Goal: Task Accomplishment & Management: Complete application form

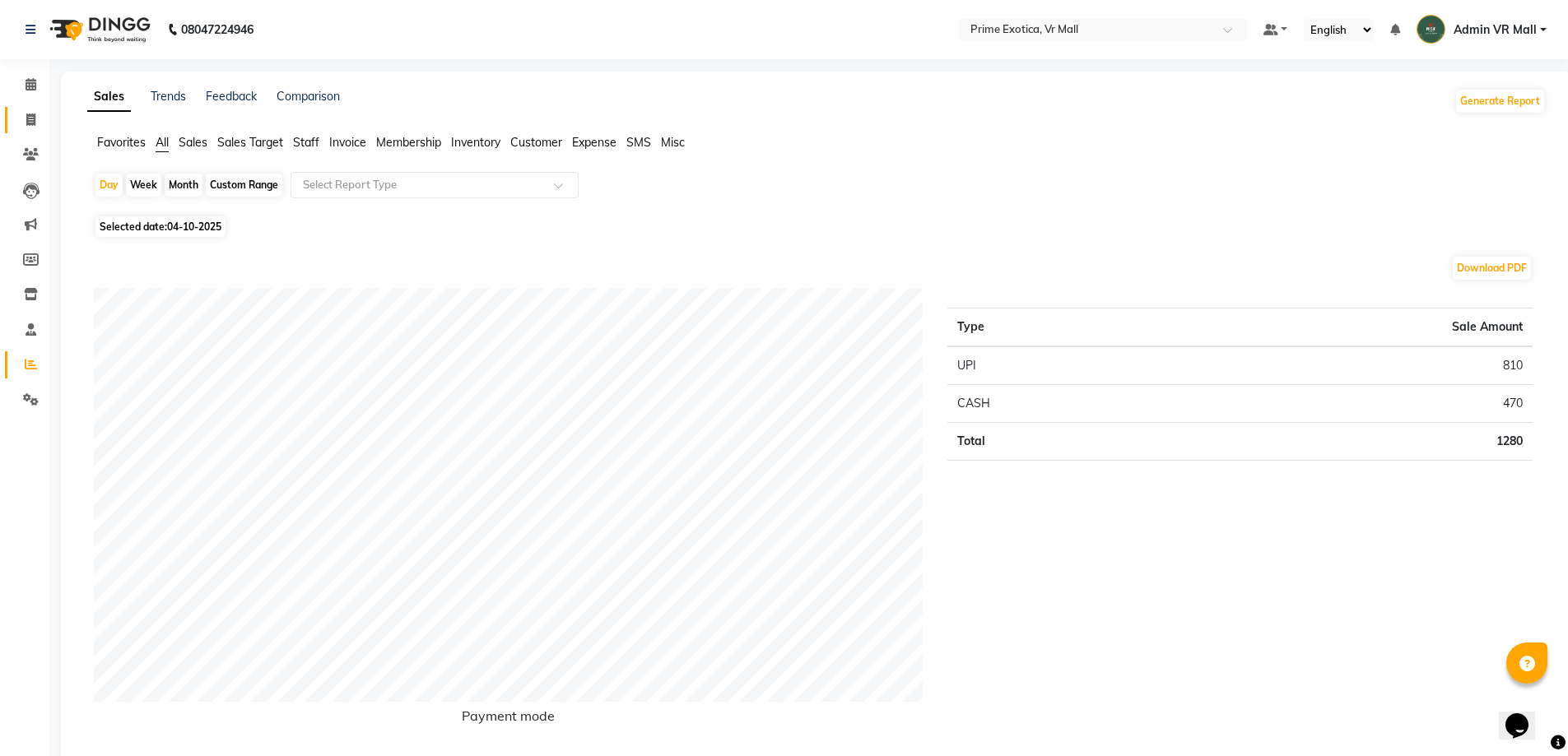
click at [16, 115] on span at bounding box center [30, 120] width 29 height 19
select select "service"
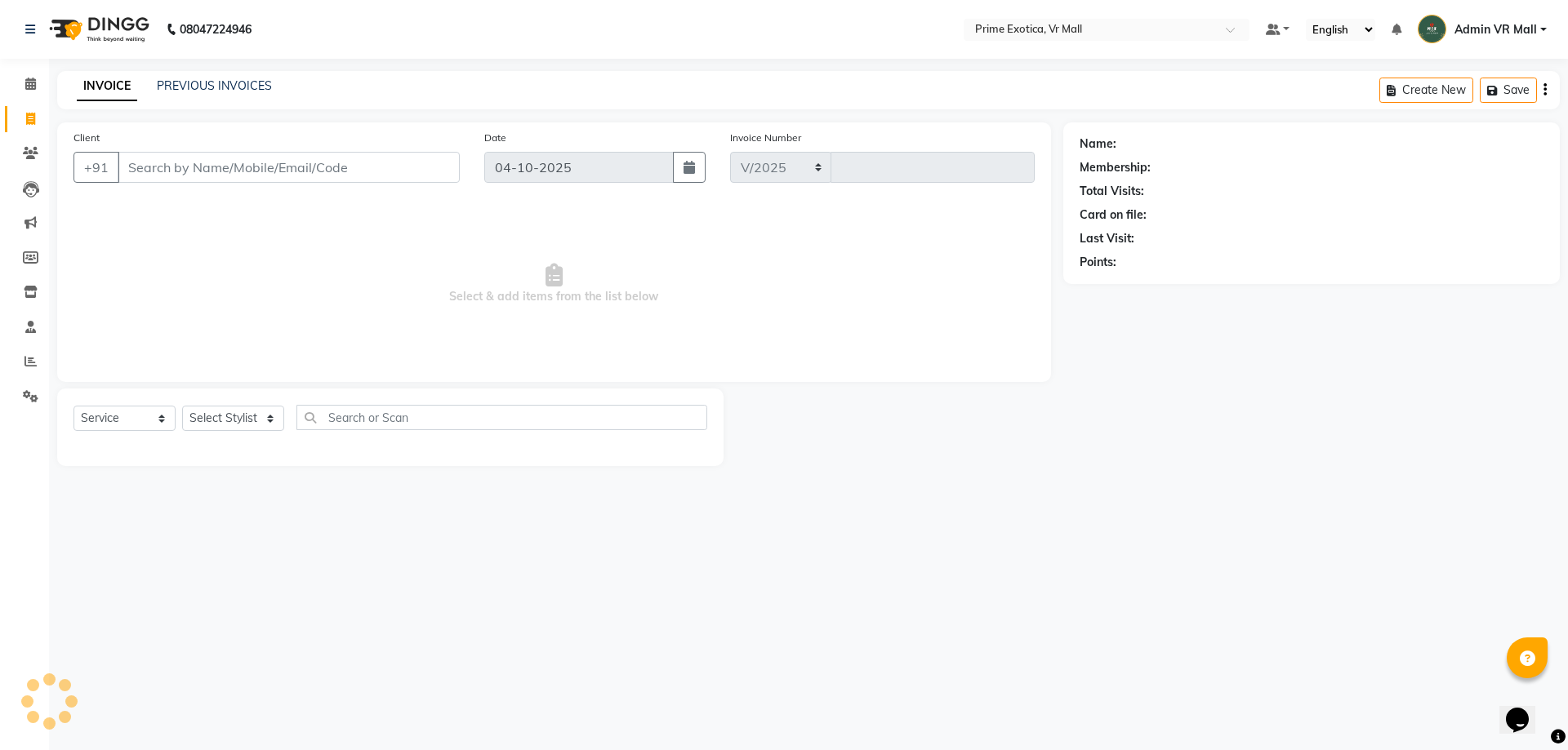
select select "6077"
type input "1969"
click at [259, 421] on select "Select Stylist" at bounding box center [233, 419] width 102 height 26
select select "69613"
click at [183, 406] on select "Select Stylist [PERSON_NAME] Admin VR Mall [PERSON_NAME] [PERSON_NAME] Archana …" at bounding box center [233, 419] width 102 height 26
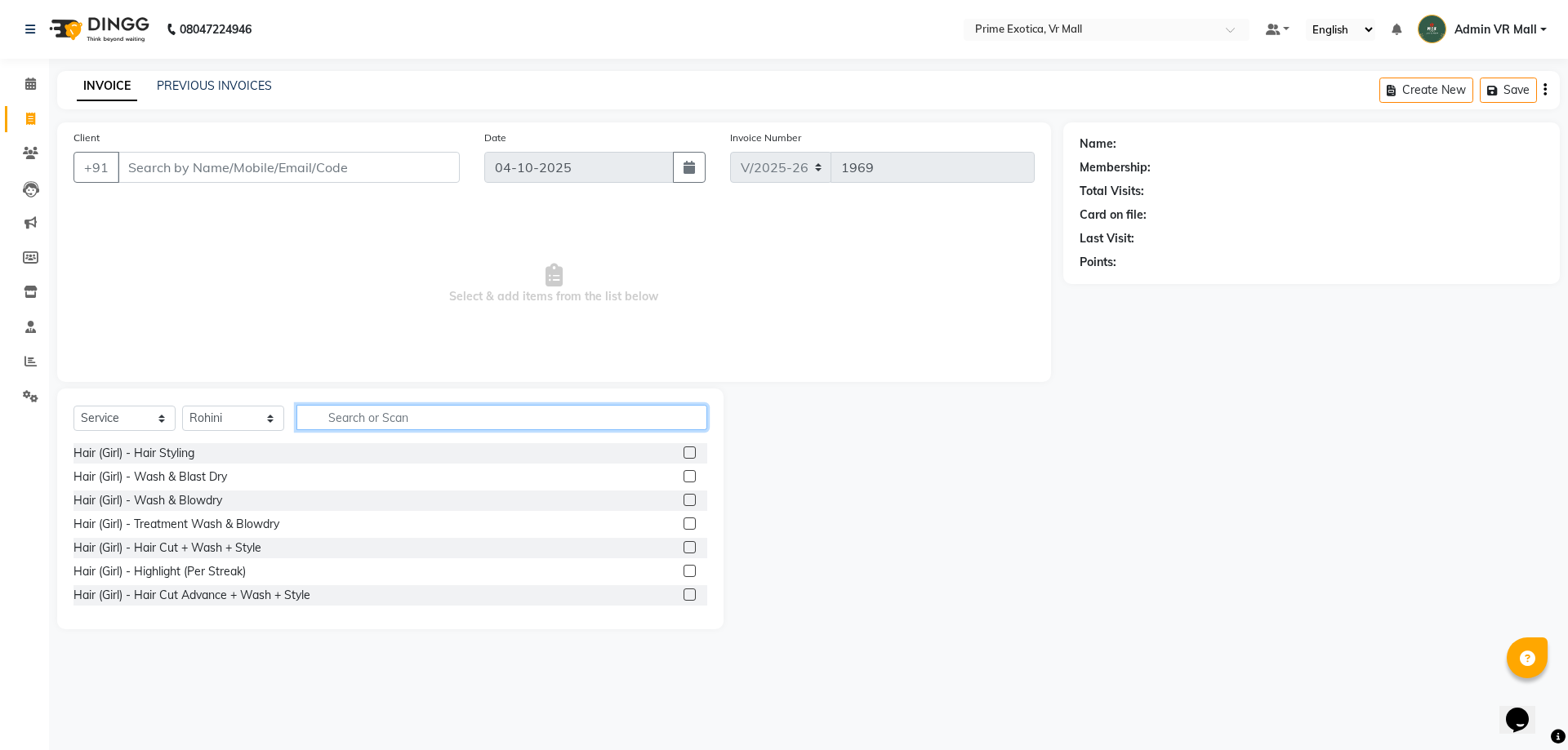
click at [495, 424] on input "text" at bounding box center [502, 418] width 411 height 26
type input "wax"
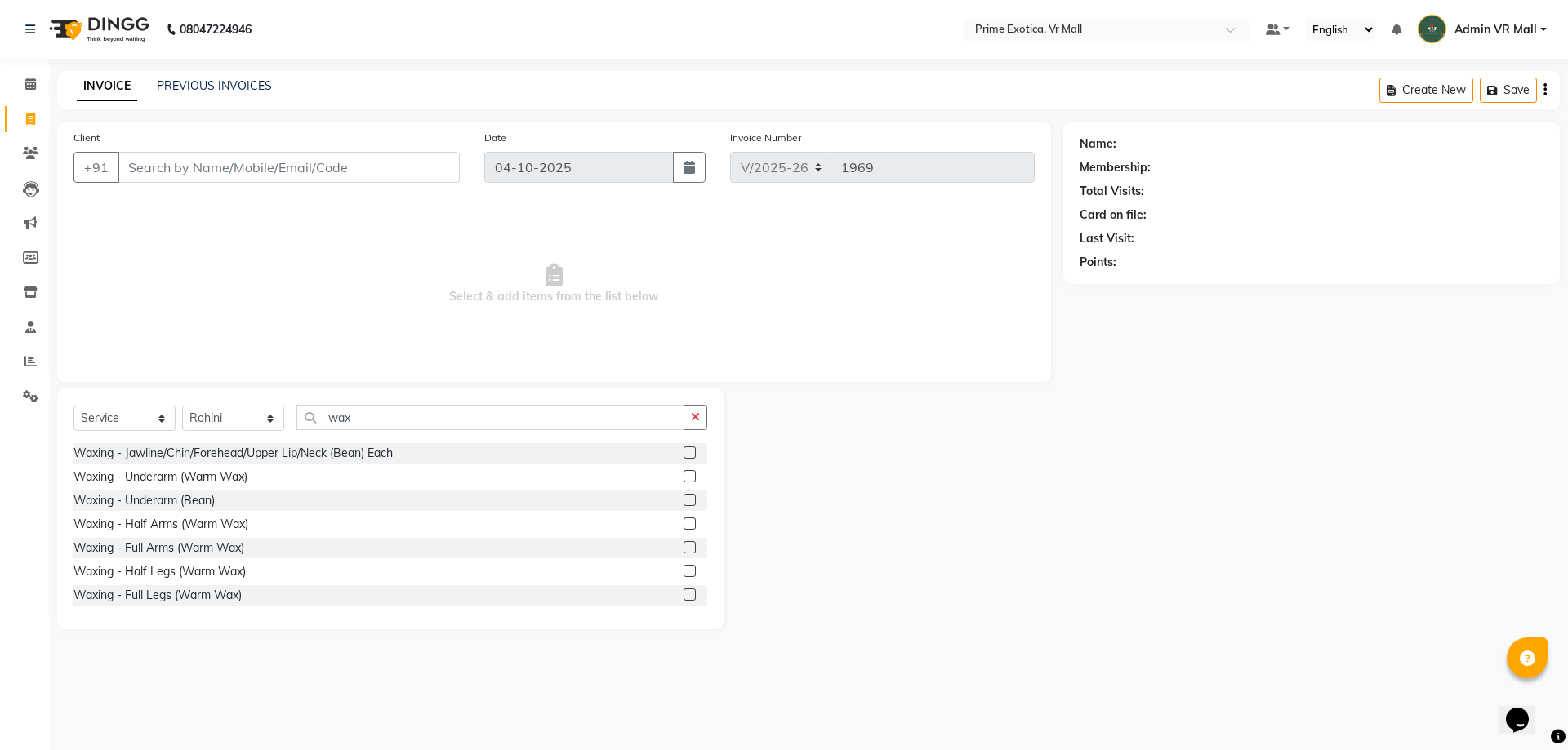
drag, startPoint x: 680, startPoint y: 480, endPoint x: 512, endPoint y: 538, distance: 177.7
click at [684, 482] on label at bounding box center [690, 476] width 12 height 12
click at [684, 482] on input "checkbox" at bounding box center [689, 477] width 11 height 11
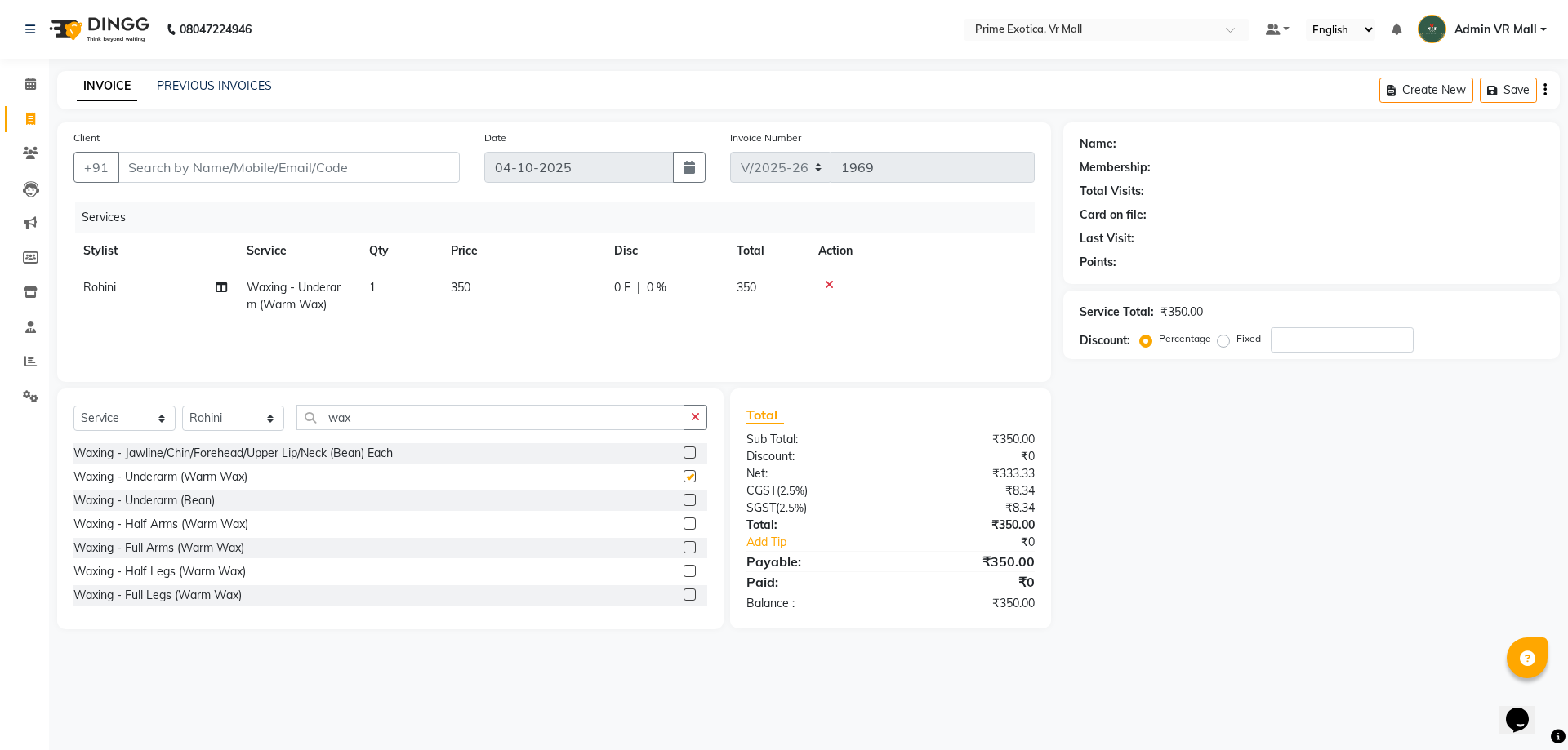
checkbox input "false"
click at [684, 543] on label at bounding box center [690, 548] width 12 height 12
click at [684, 543] on input "checkbox" at bounding box center [689, 548] width 11 height 11
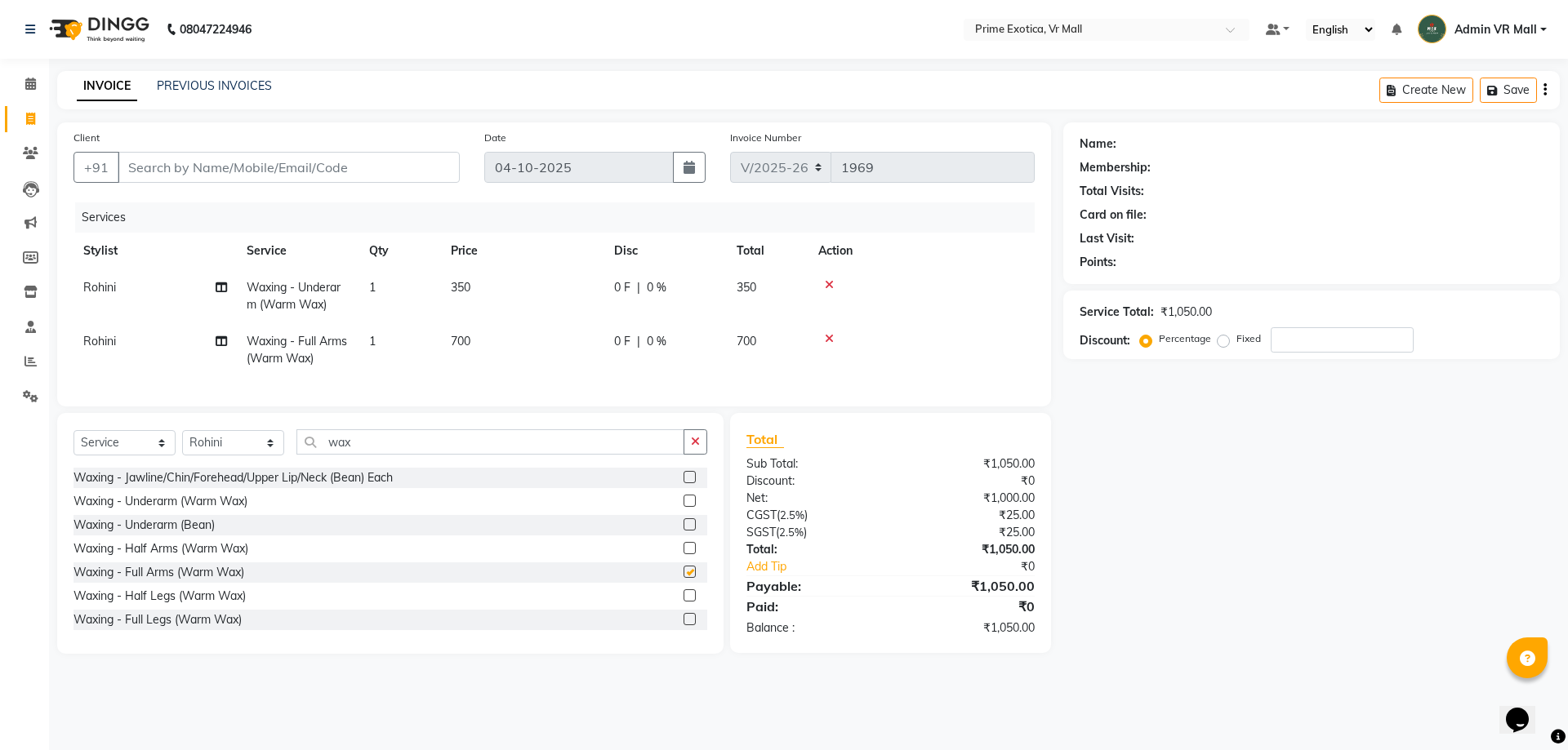
checkbox input "false"
click at [405, 454] on input "wax" at bounding box center [490, 442] width 388 height 26
type input "w"
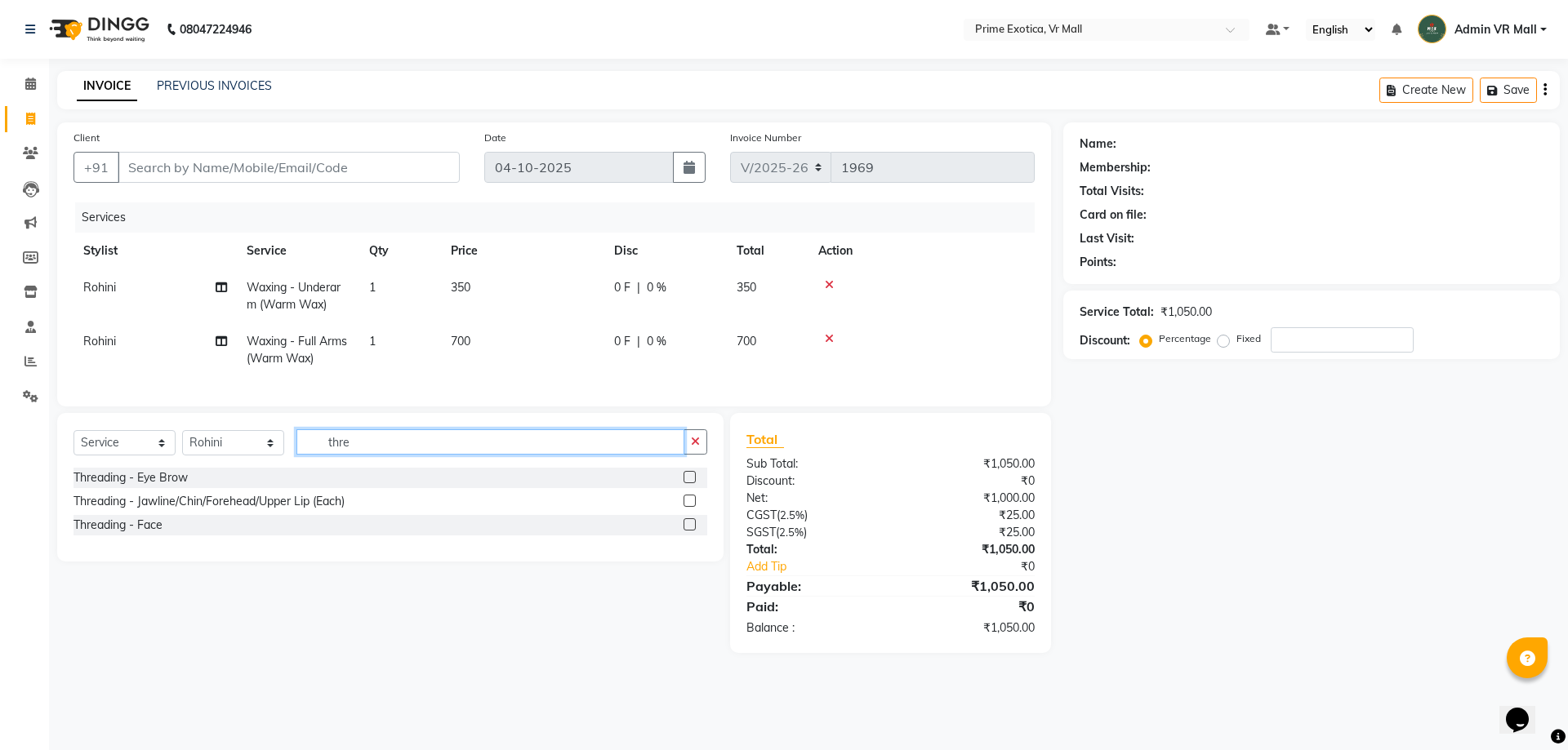
type input "thre"
click at [688, 483] on label at bounding box center [690, 477] width 12 height 12
click at [688, 483] on input "checkbox" at bounding box center [689, 478] width 11 height 11
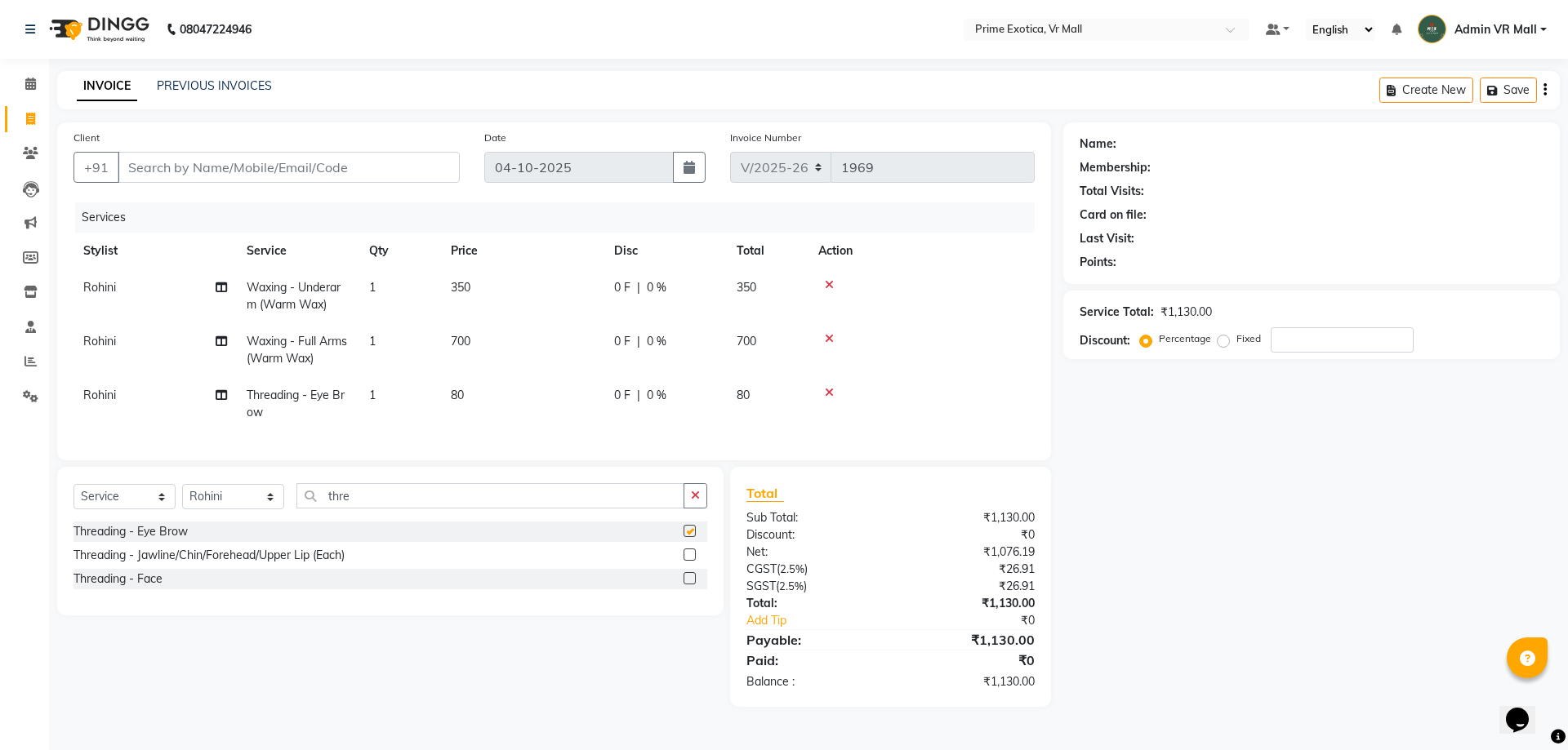
checkbox input "false"
click at [690, 561] on label at bounding box center [690, 555] width 12 height 12
click at [690, 561] on input "checkbox" at bounding box center [689, 556] width 11 height 11
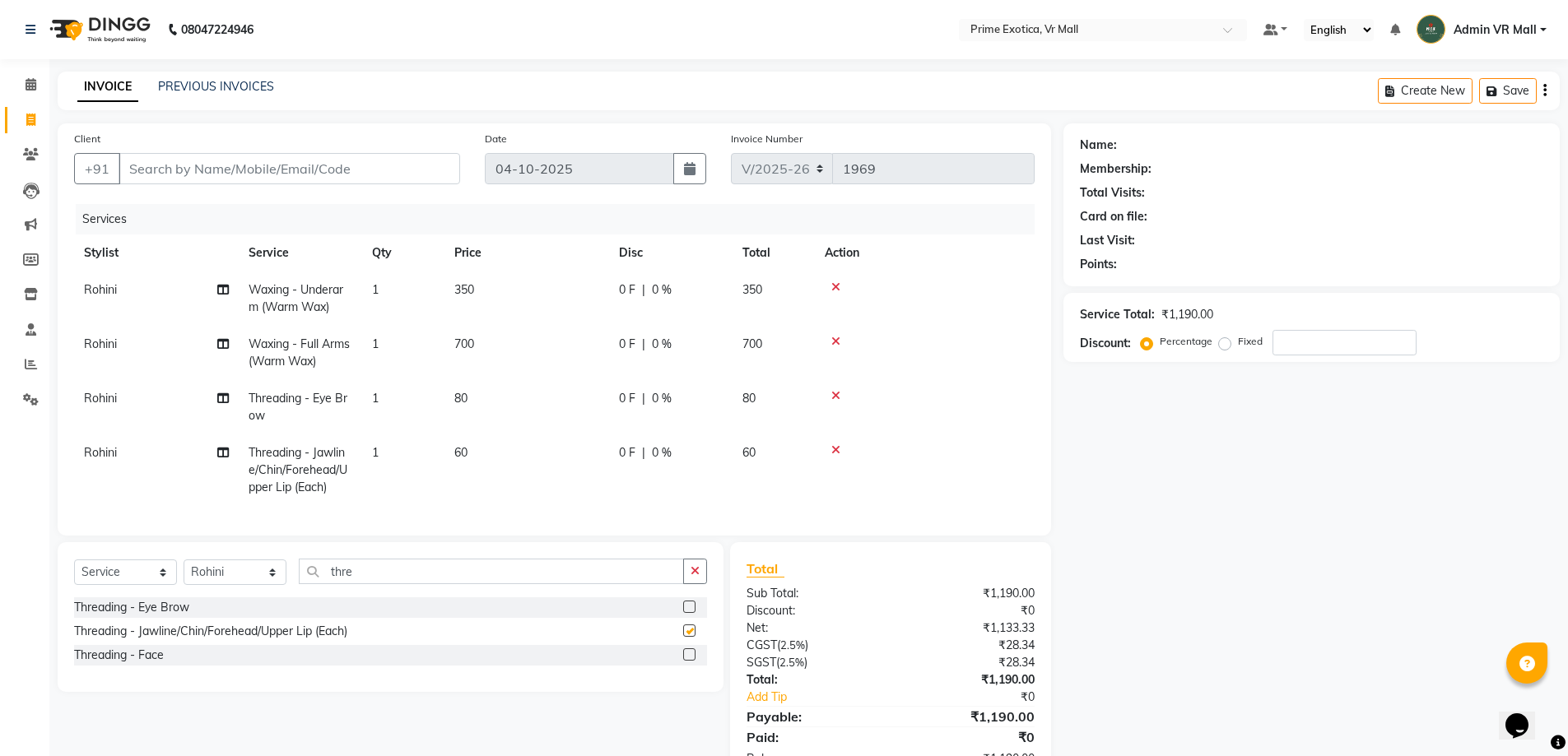
checkbox input "false"
click at [426, 578] on input "thre" at bounding box center [491, 572] width 385 height 26
type input "t"
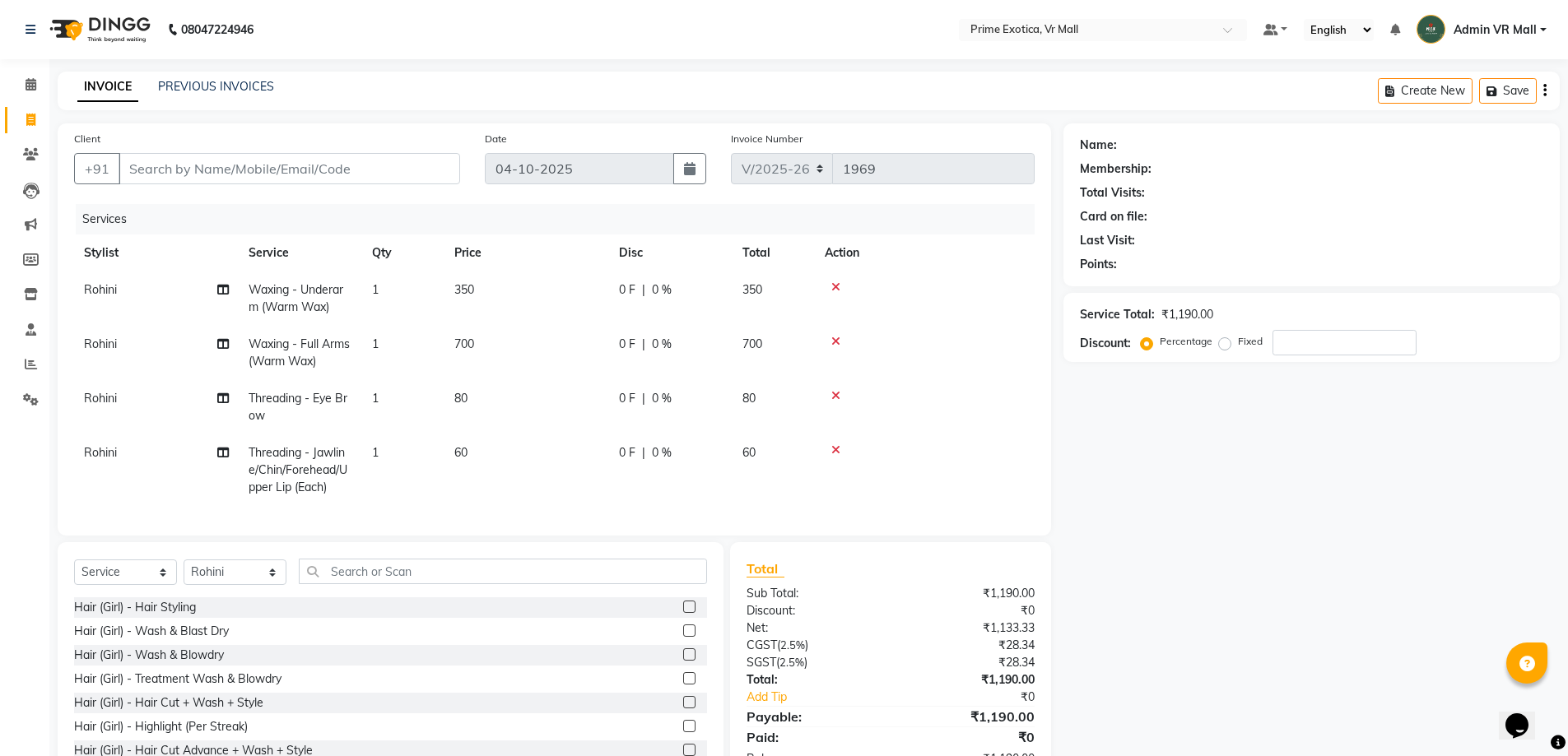
click at [683, 661] on label at bounding box center [689, 655] width 12 height 12
click at [683, 661] on input "checkbox" at bounding box center [688, 655] width 11 height 11
checkbox input "true"
click at [683, 613] on label at bounding box center [689, 607] width 12 height 12
click at [683, 613] on input "checkbox" at bounding box center [688, 607] width 11 height 11
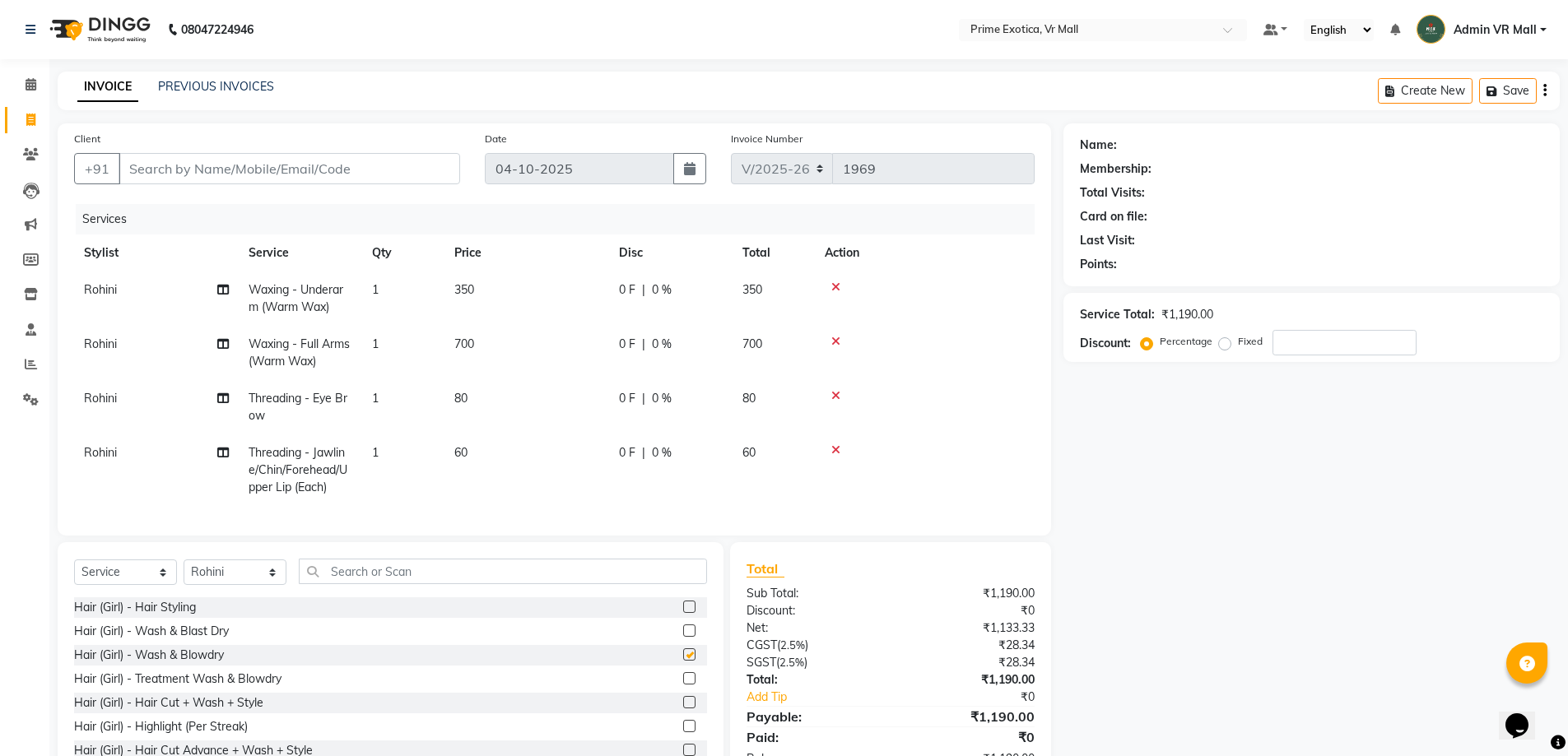
checkbox input "true"
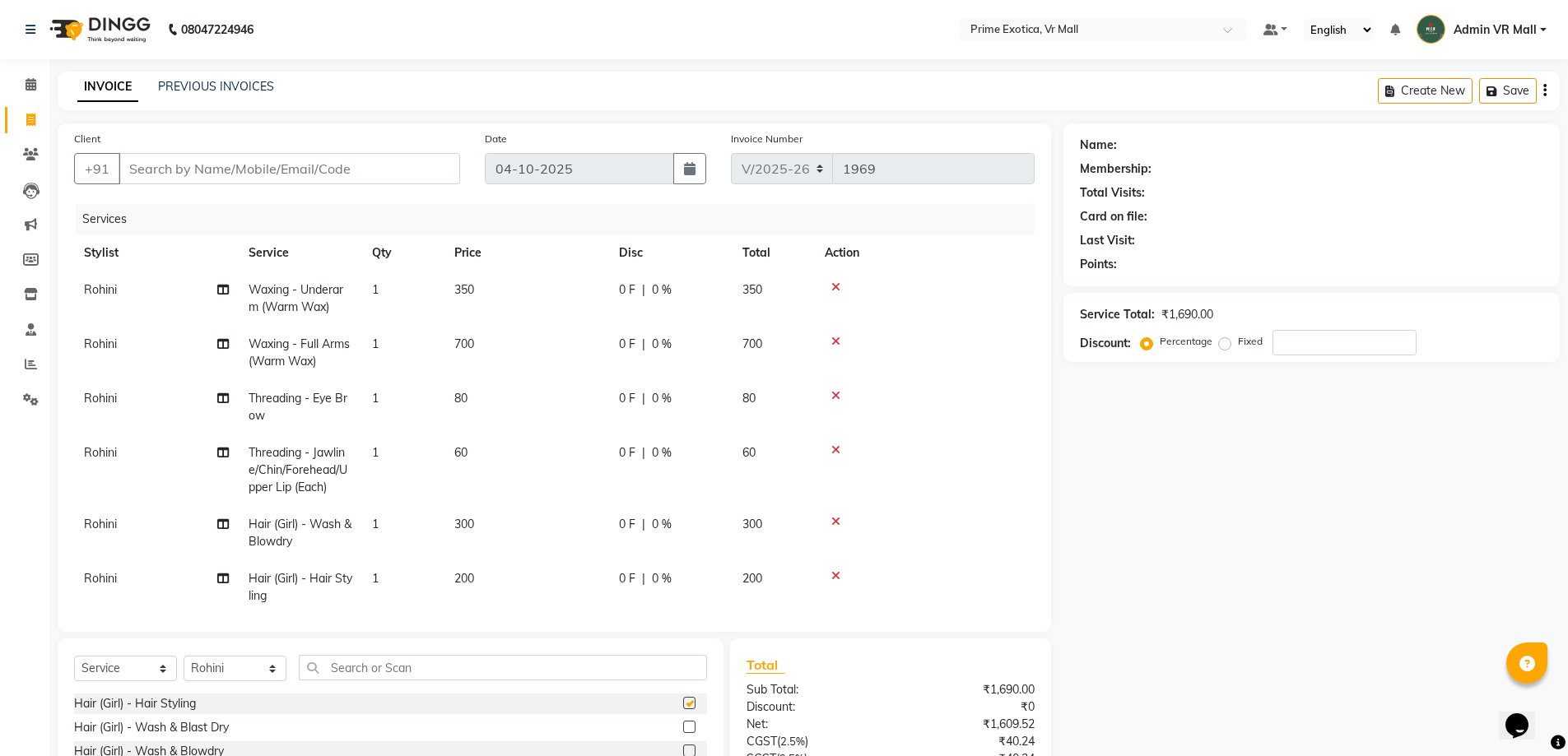
checkbox input "false"
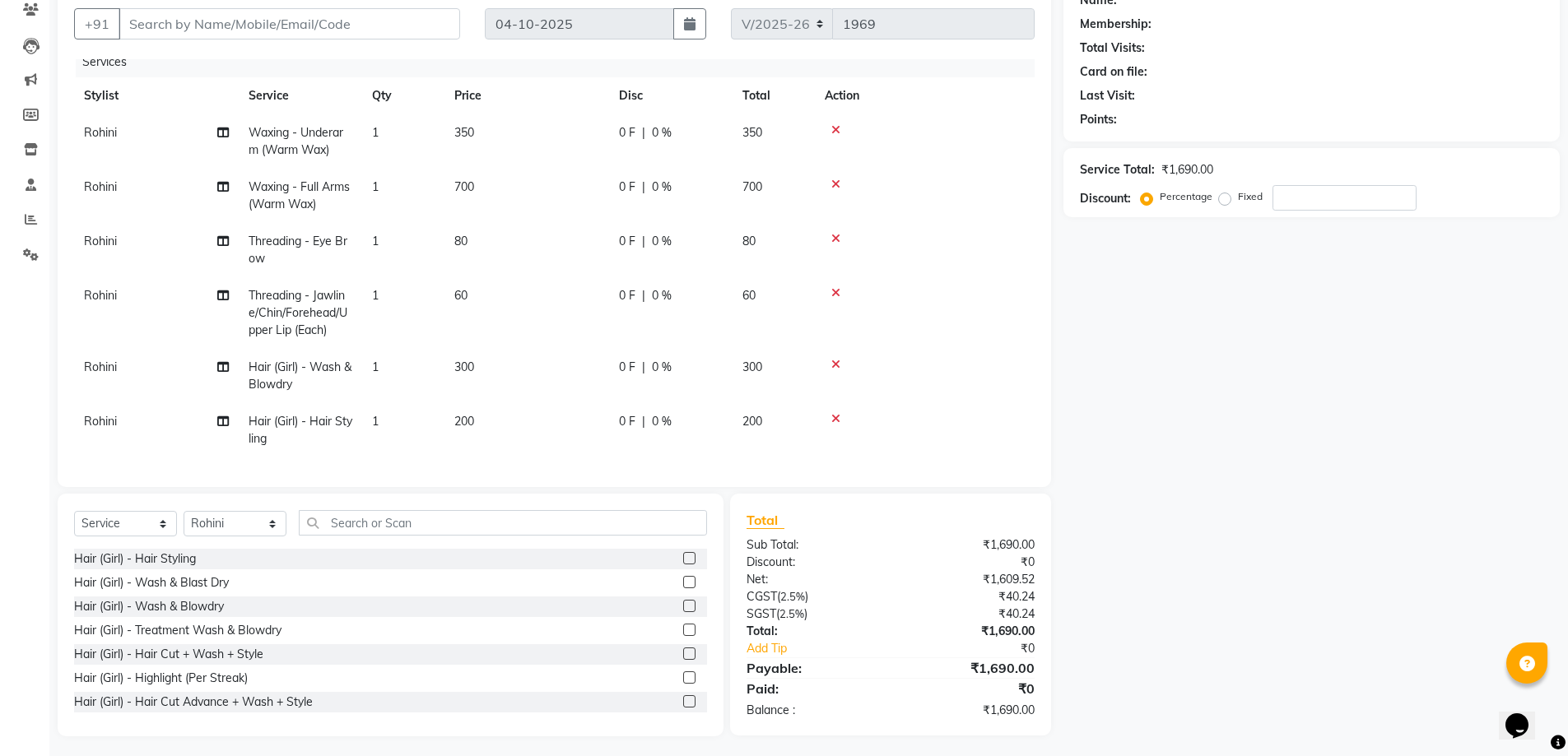
scroll to position [150, 0]
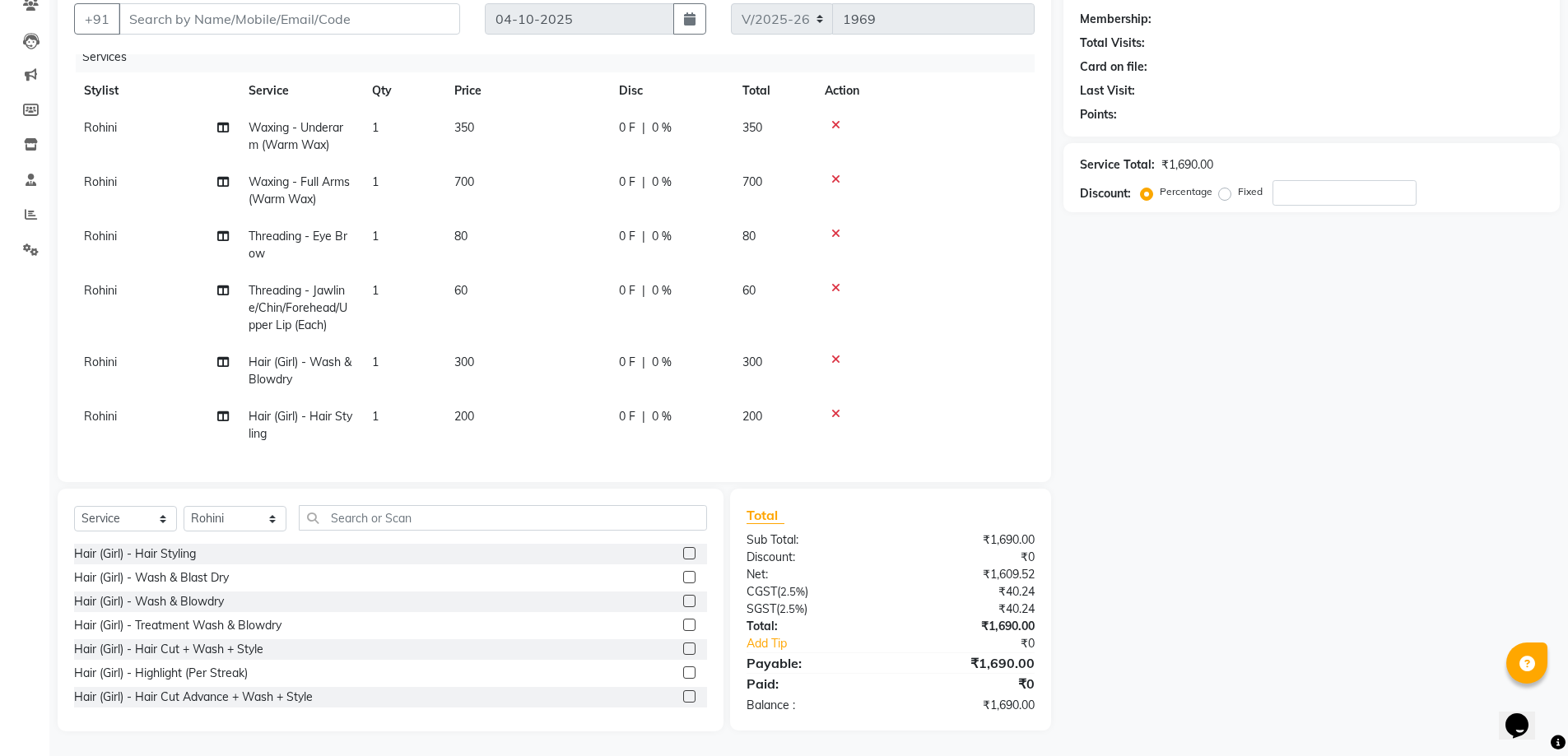
click at [840, 408] on div at bounding box center [925, 414] width 200 height 12
click at [839, 408] on icon at bounding box center [835, 414] width 9 height 12
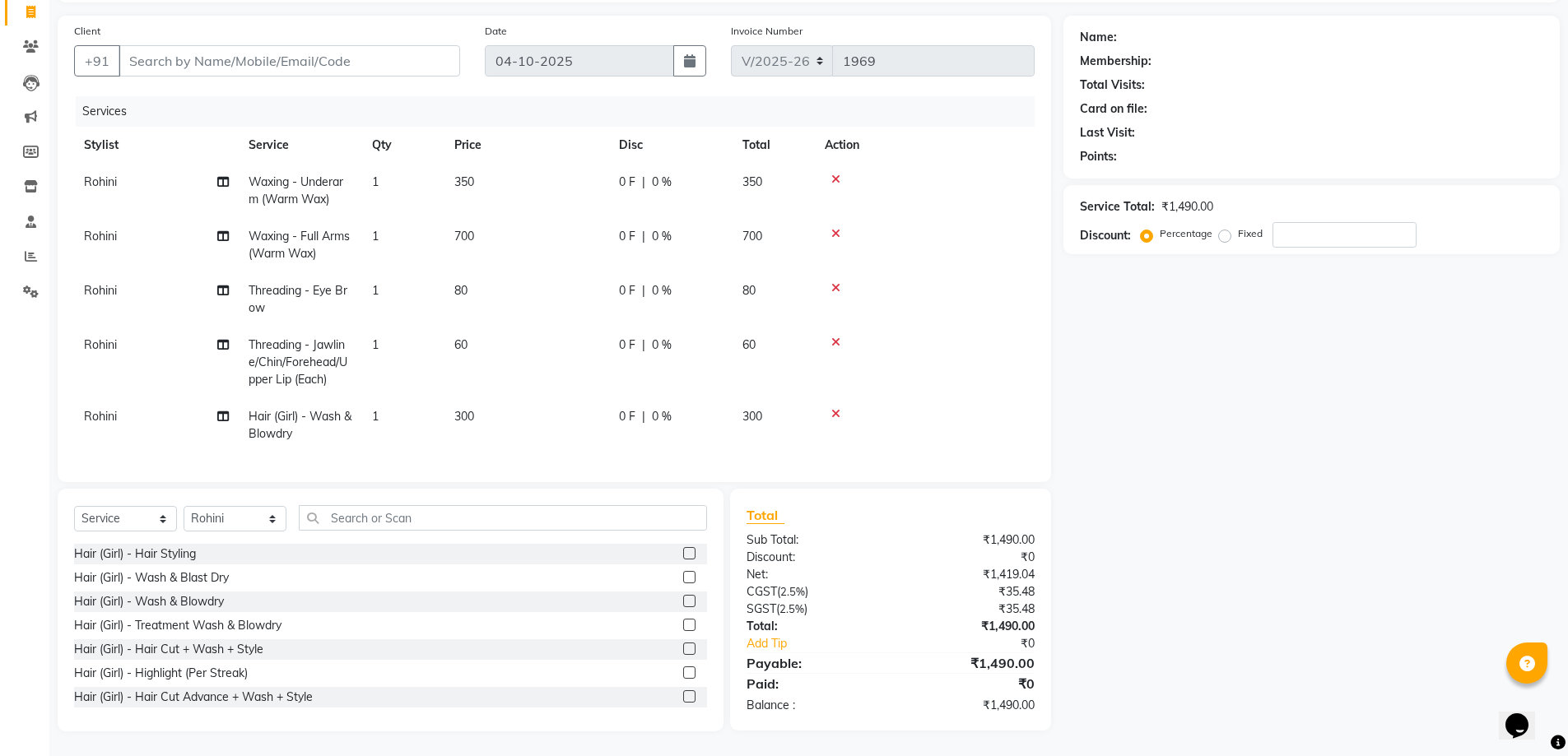
scroll to position [108, 0]
click at [212, 63] on input "Client" at bounding box center [290, 60] width 342 height 31
click at [205, 63] on input "Client" at bounding box center [290, 60] width 342 height 31
type input "8"
type input "0"
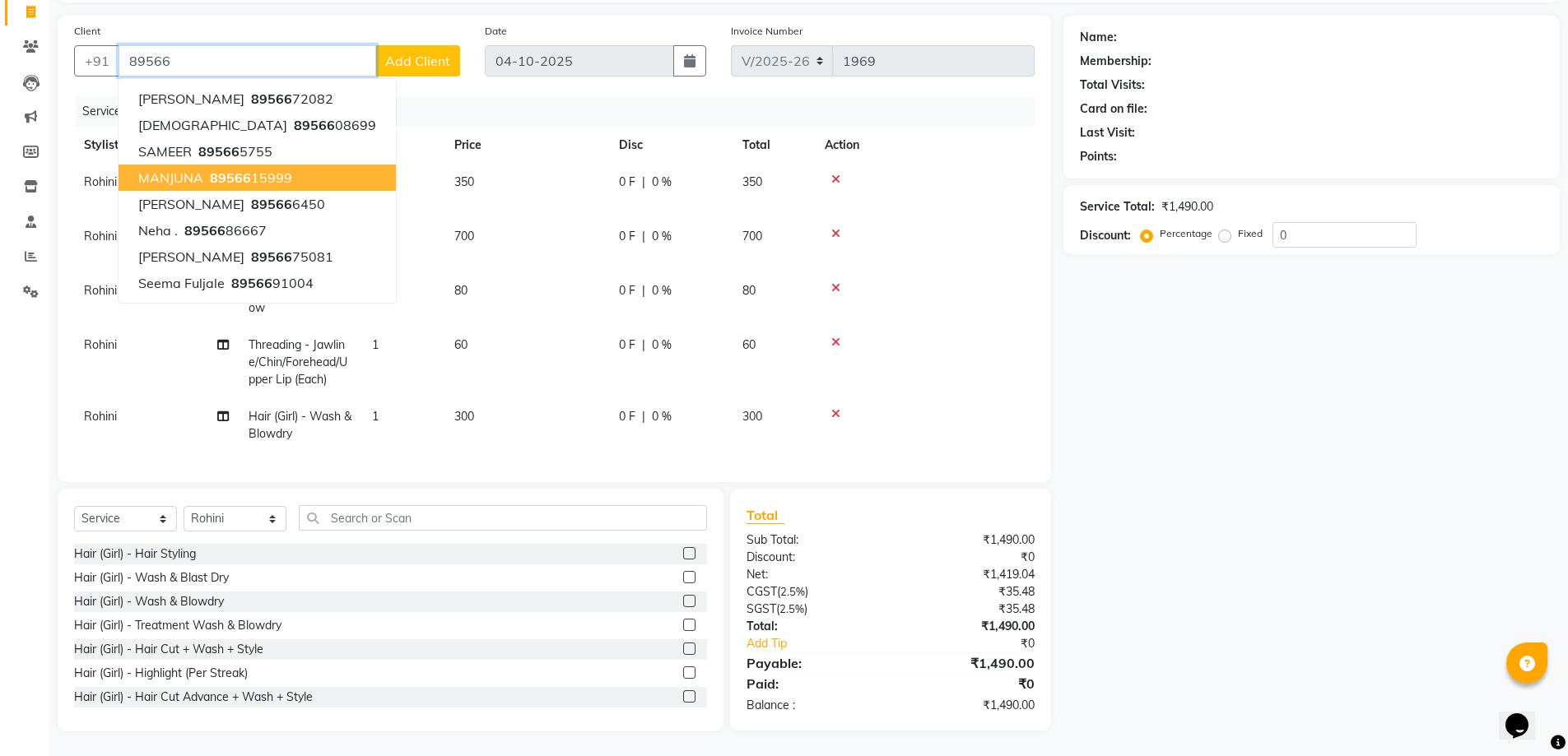
click at [228, 177] on span "89566" at bounding box center [230, 178] width 41 height 16
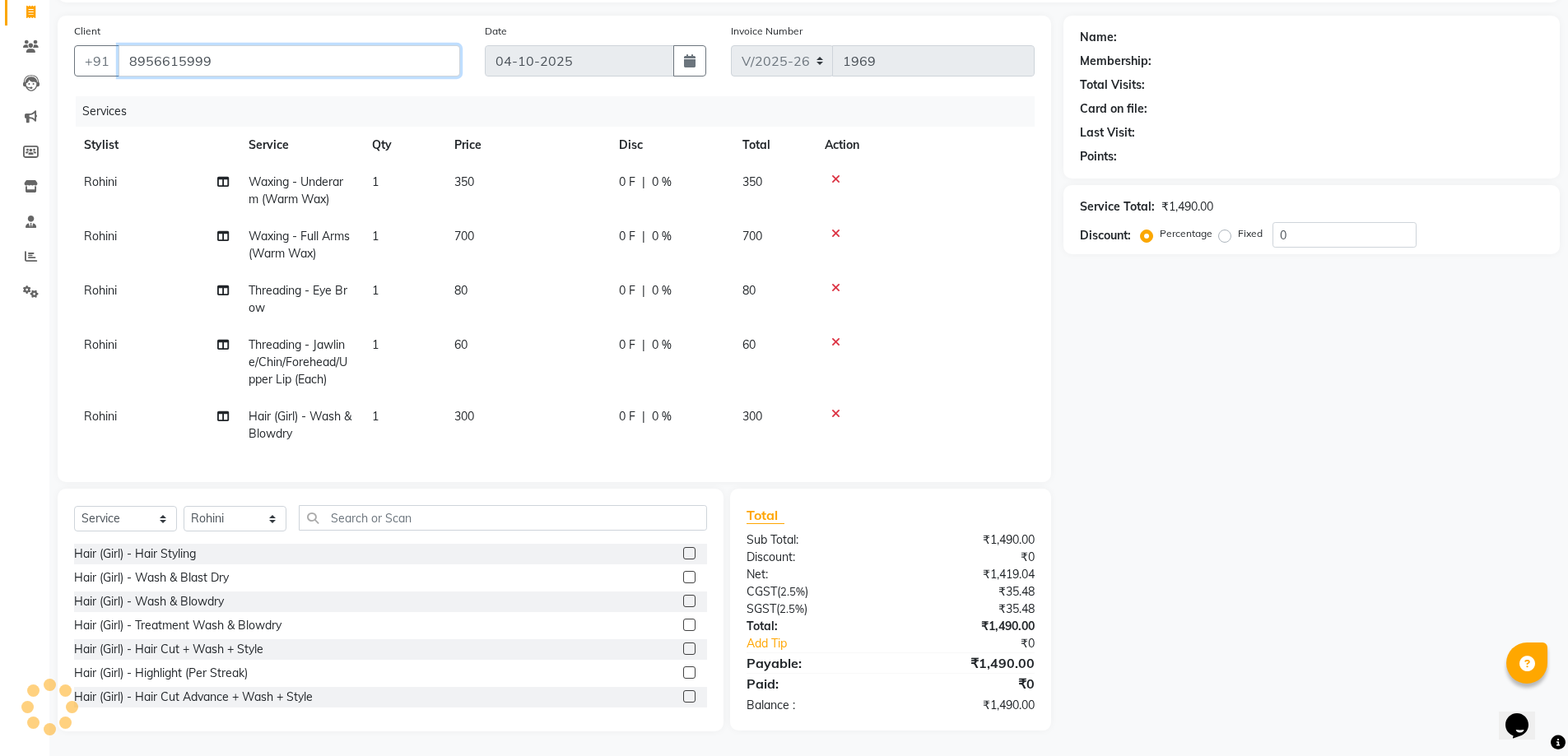
type input "8956615999"
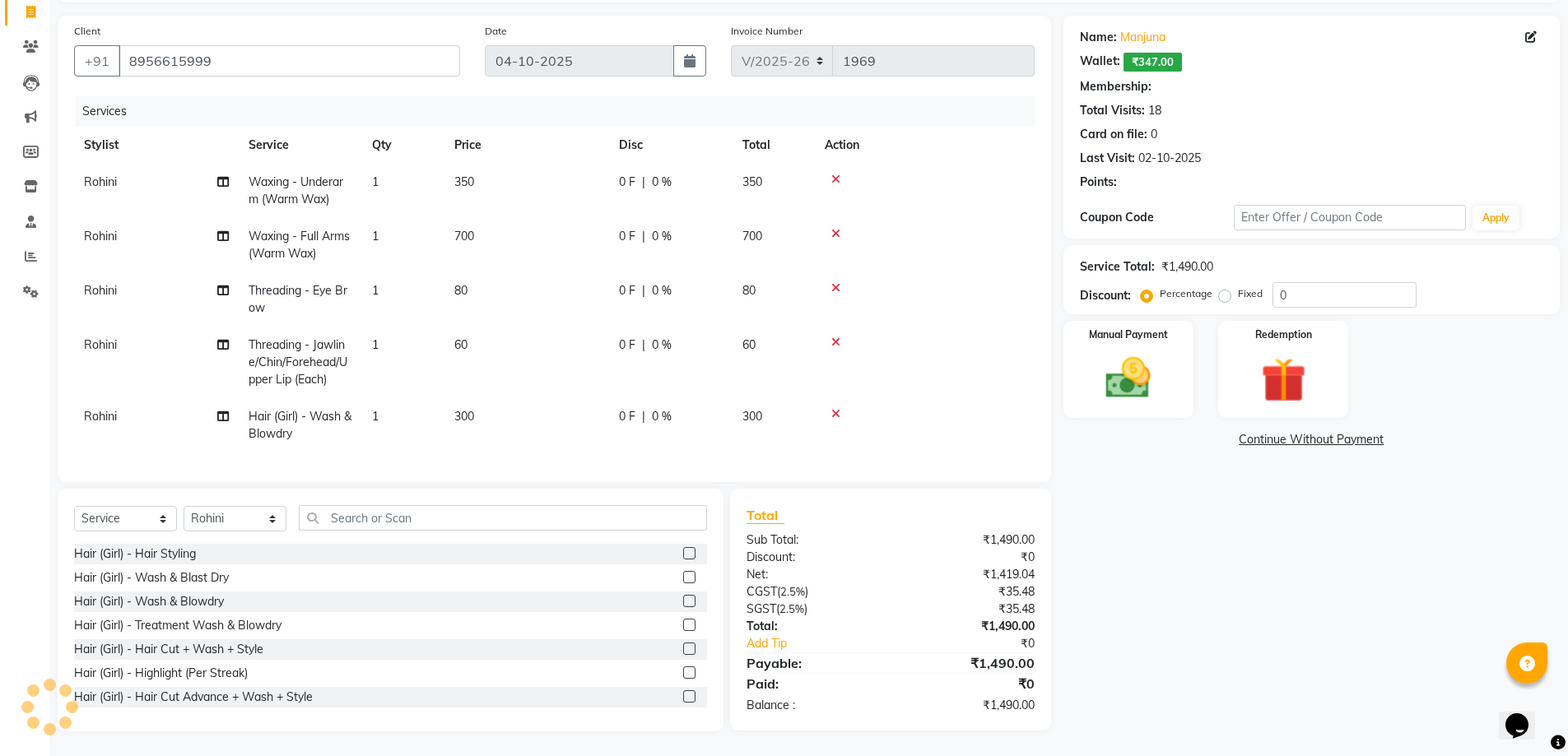
type input "15"
select select "1: Object"
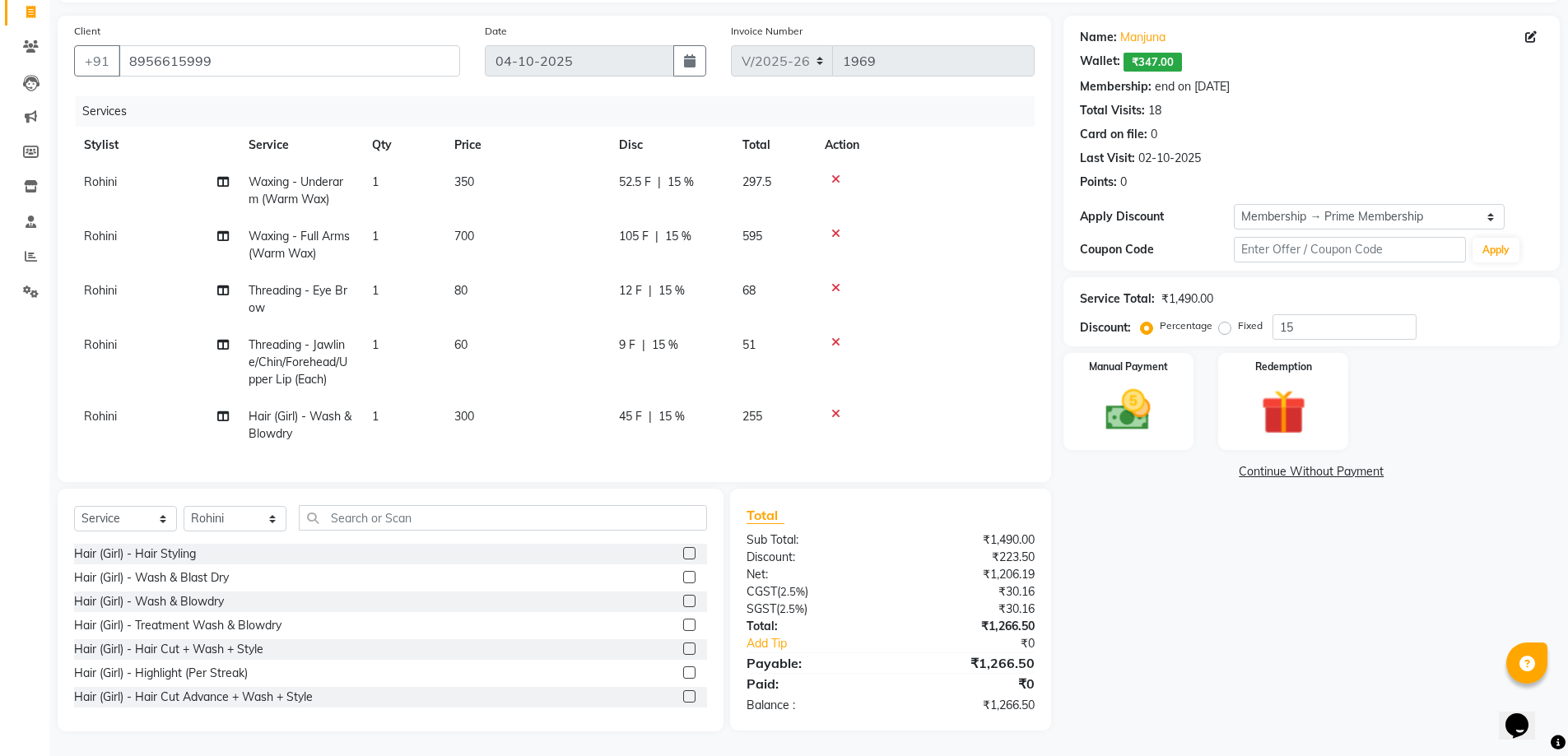
scroll to position [120, 0]
click at [1309, 410] on img at bounding box center [1283, 413] width 76 height 58
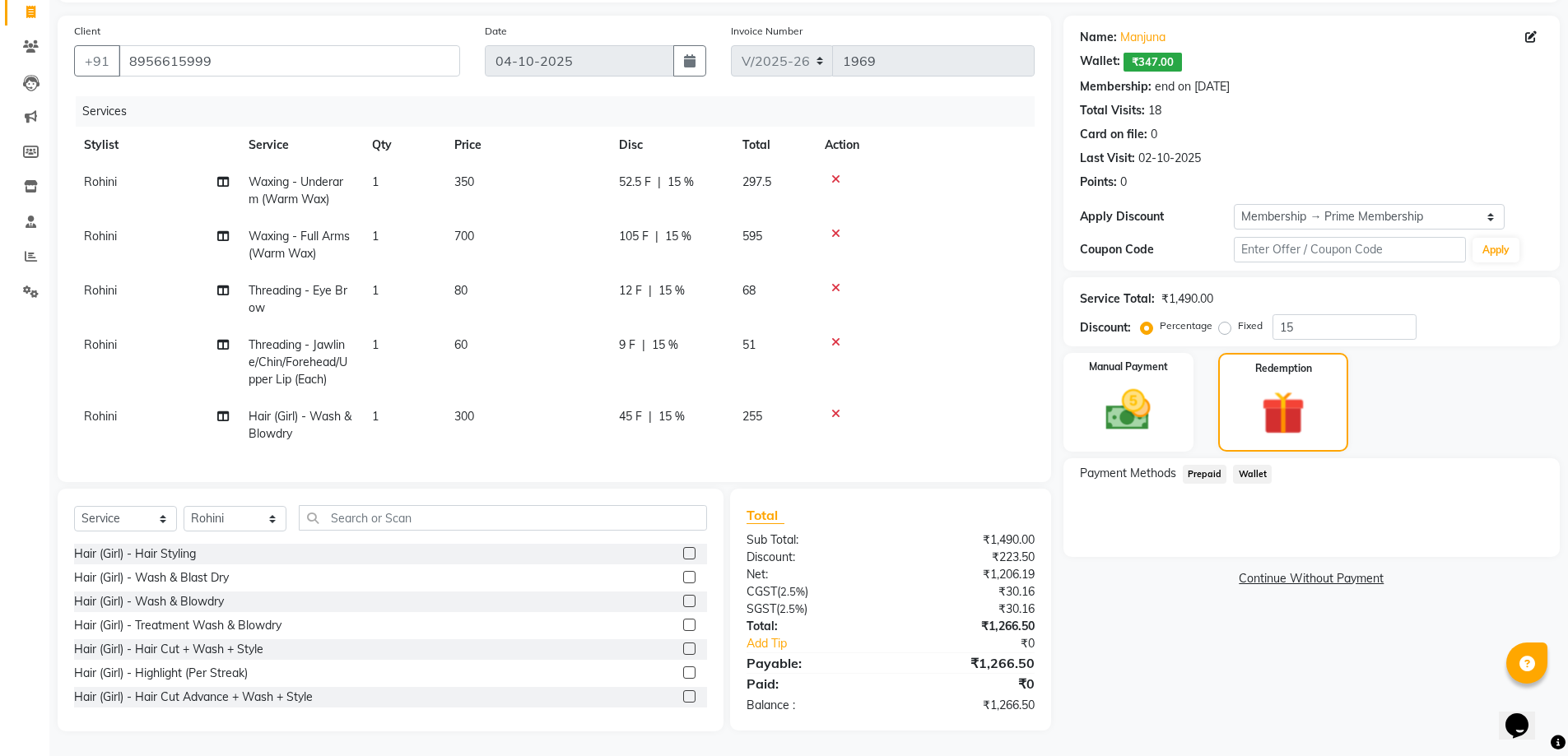
click at [1250, 469] on span "Wallet" at bounding box center [1252, 474] width 39 height 19
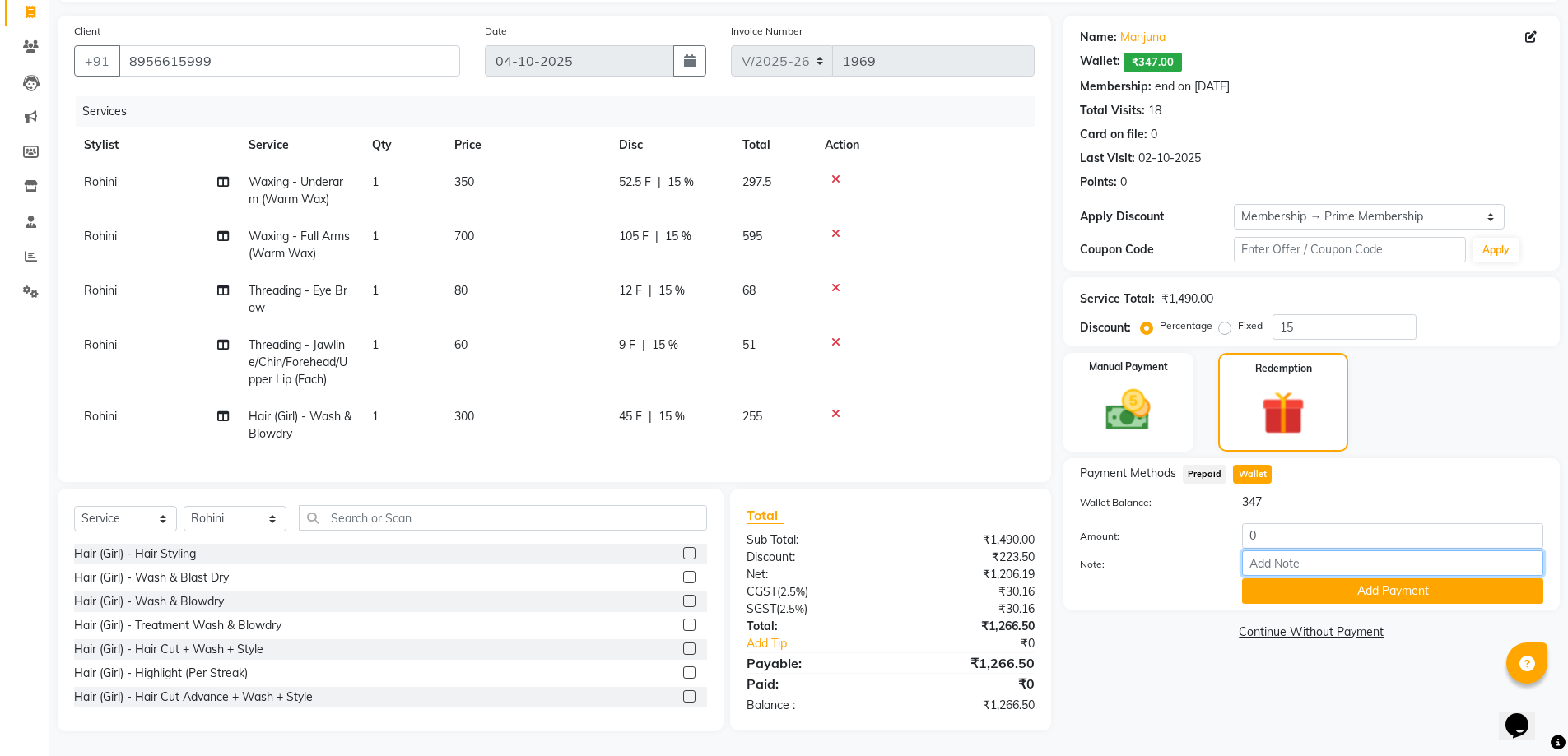
click at [1309, 551] on input "Note:" at bounding box center [1392, 564] width 301 height 26
click at [1305, 529] on input "0" at bounding box center [1392, 536] width 301 height 26
type input "347"
click at [1324, 579] on button "Add Payment" at bounding box center [1392, 592] width 301 height 26
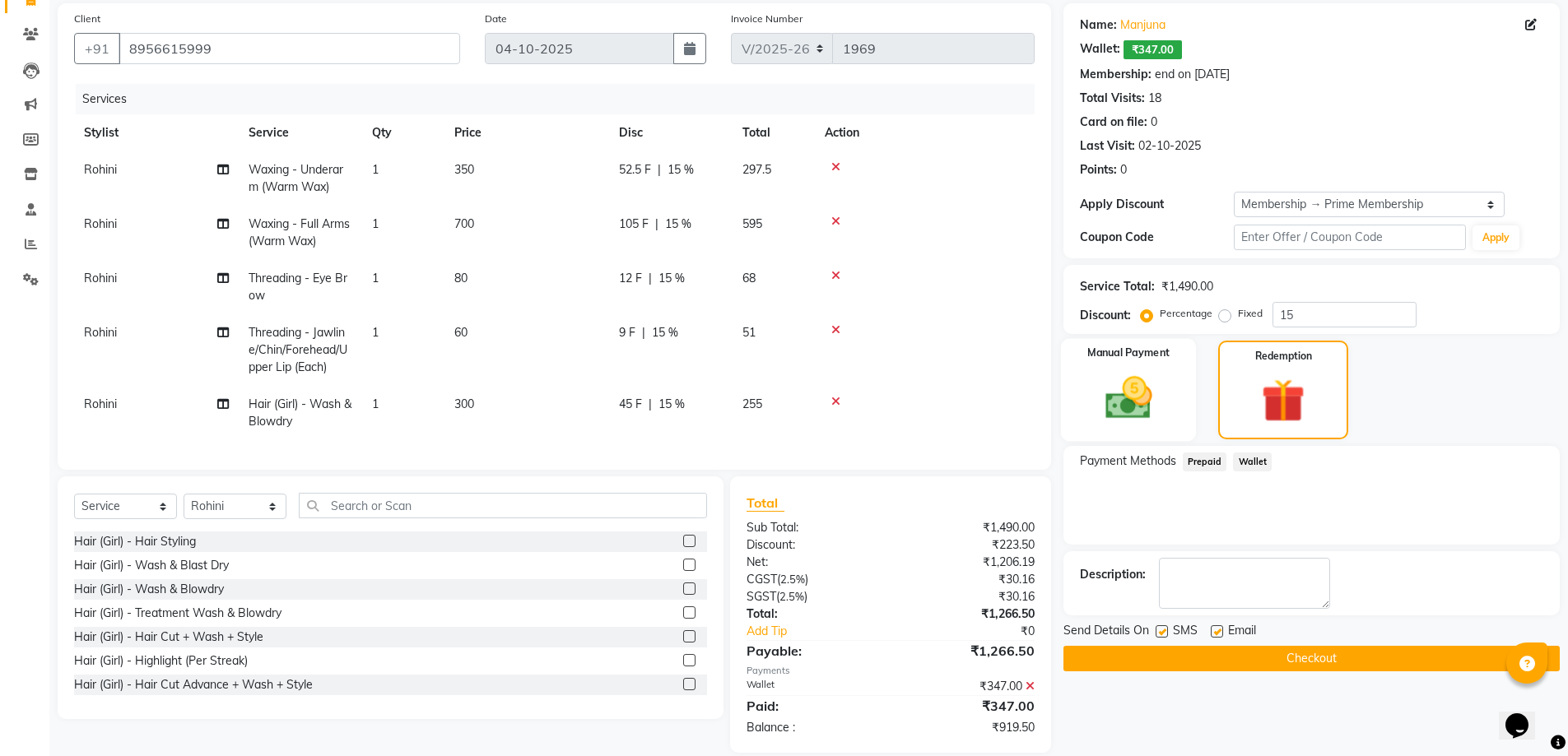
click at [1118, 409] on img at bounding box center [1129, 397] width 76 height 53
click at [1122, 413] on img at bounding box center [1129, 397] width 76 height 53
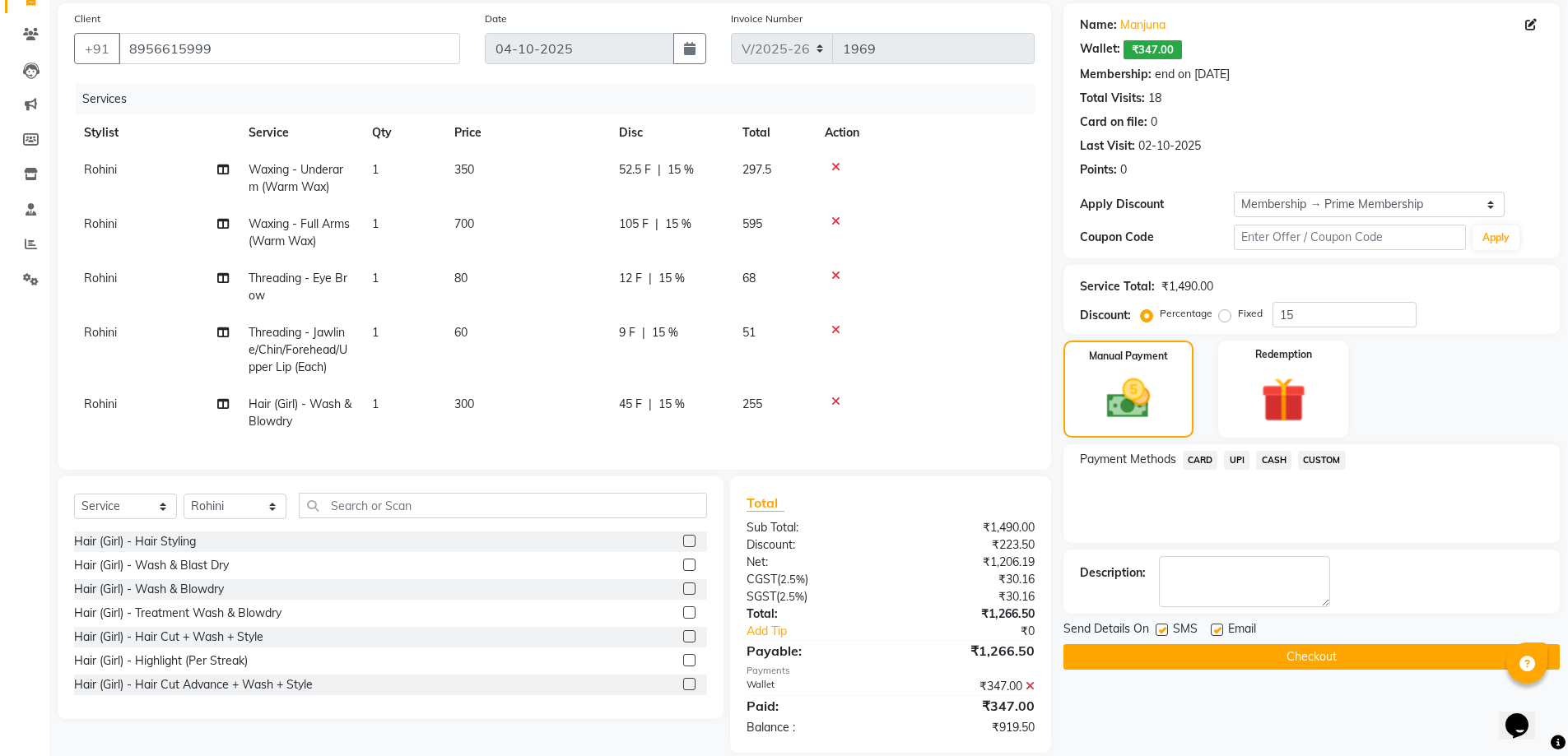
scroll to position [154, 0]
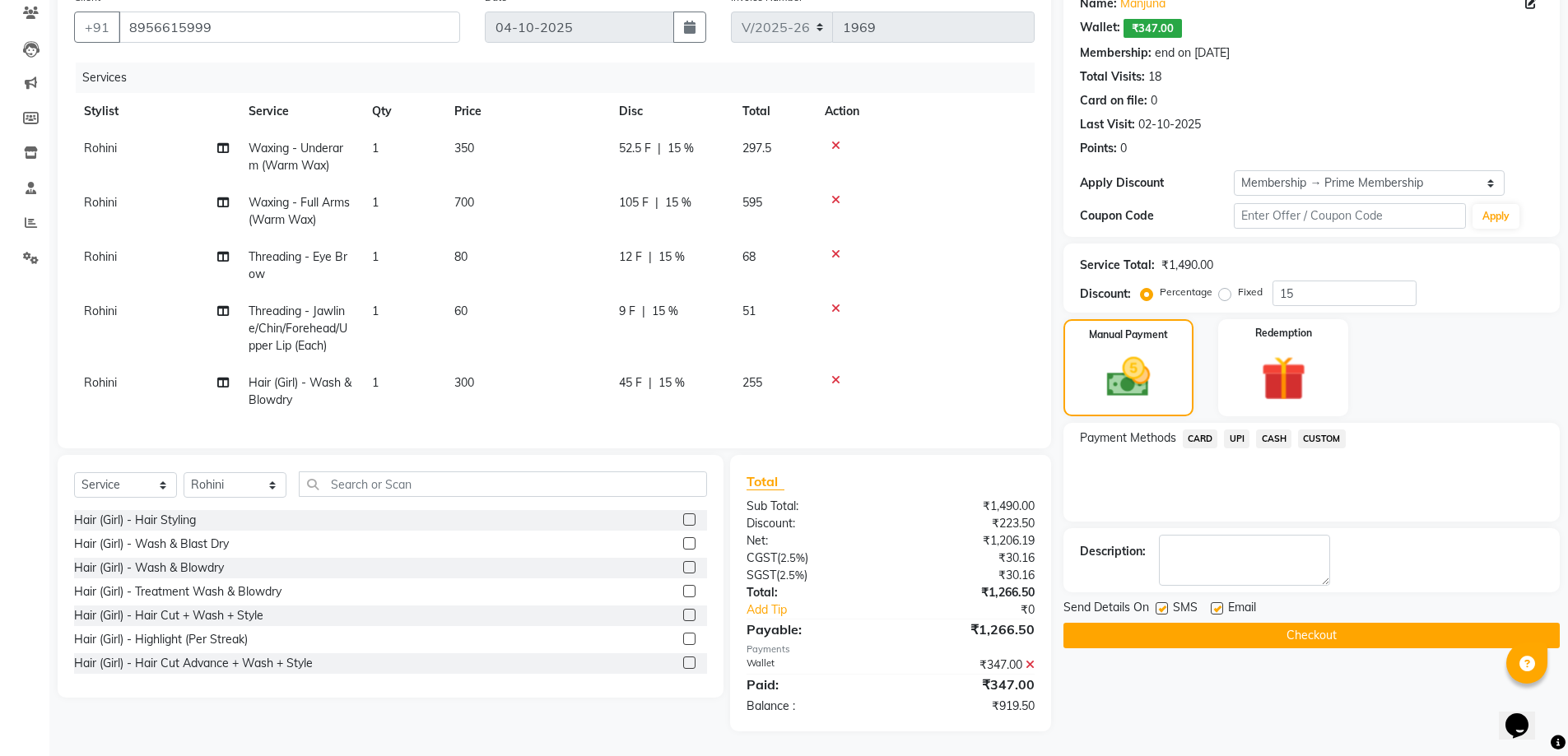
click at [1201, 430] on span "CARD" at bounding box center [1200, 439] width 35 height 19
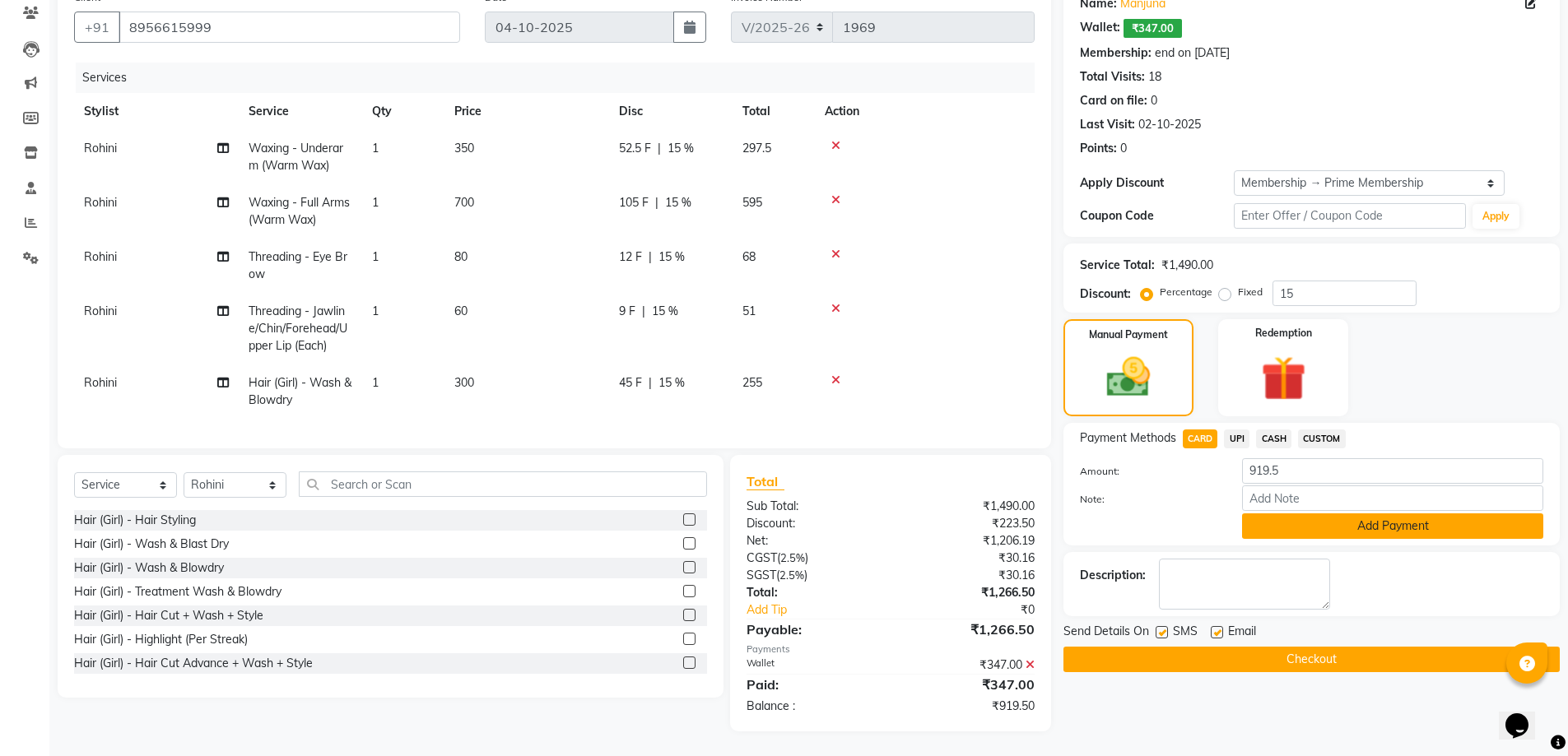
click at [1322, 519] on button "Add Payment" at bounding box center [1392, 527] width 301 height 26
click at [1322, 552] on div "Description:" at bounding box center [1311, 584] width 496 height 64
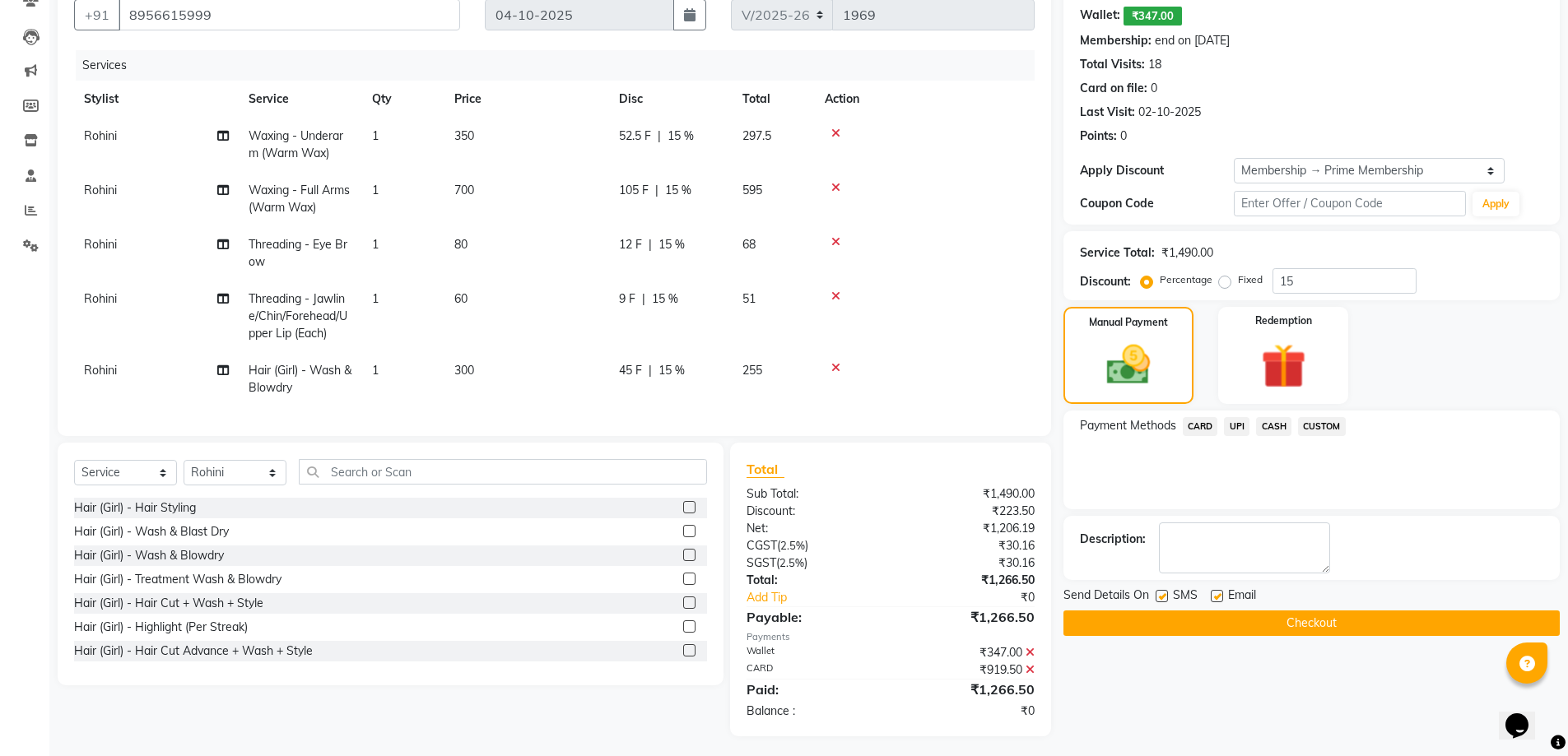
drag, startPoint x: 1259, startPoint y: 618, endPoint x: 1275, endPoint y: 619, distance: 15.7
click at [1259, 616] on button "Checkout" at bounding box center [1311, 624] width 496 height 26
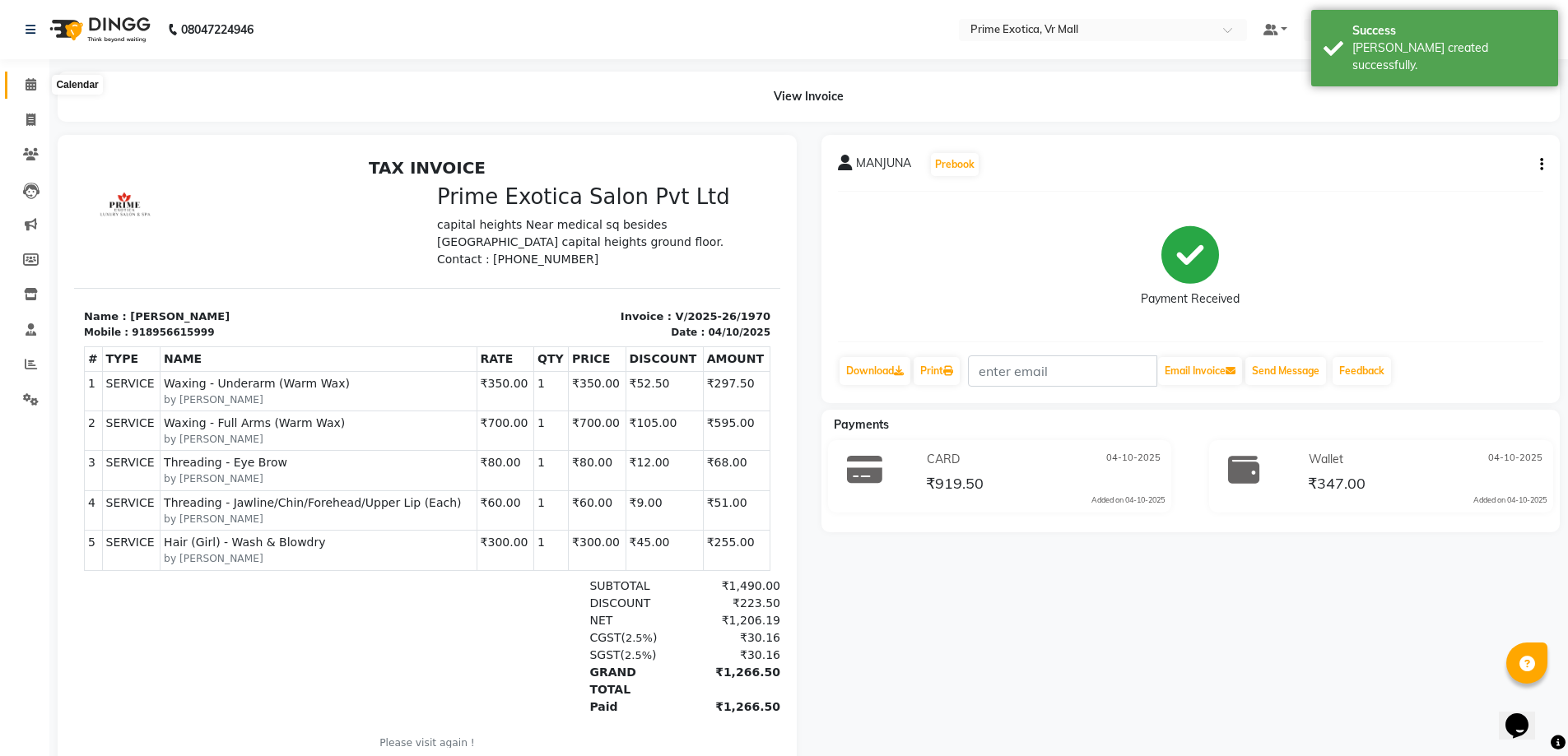
click at [36, 86] on icon at bounding box center [31, 84] width 11 height 12
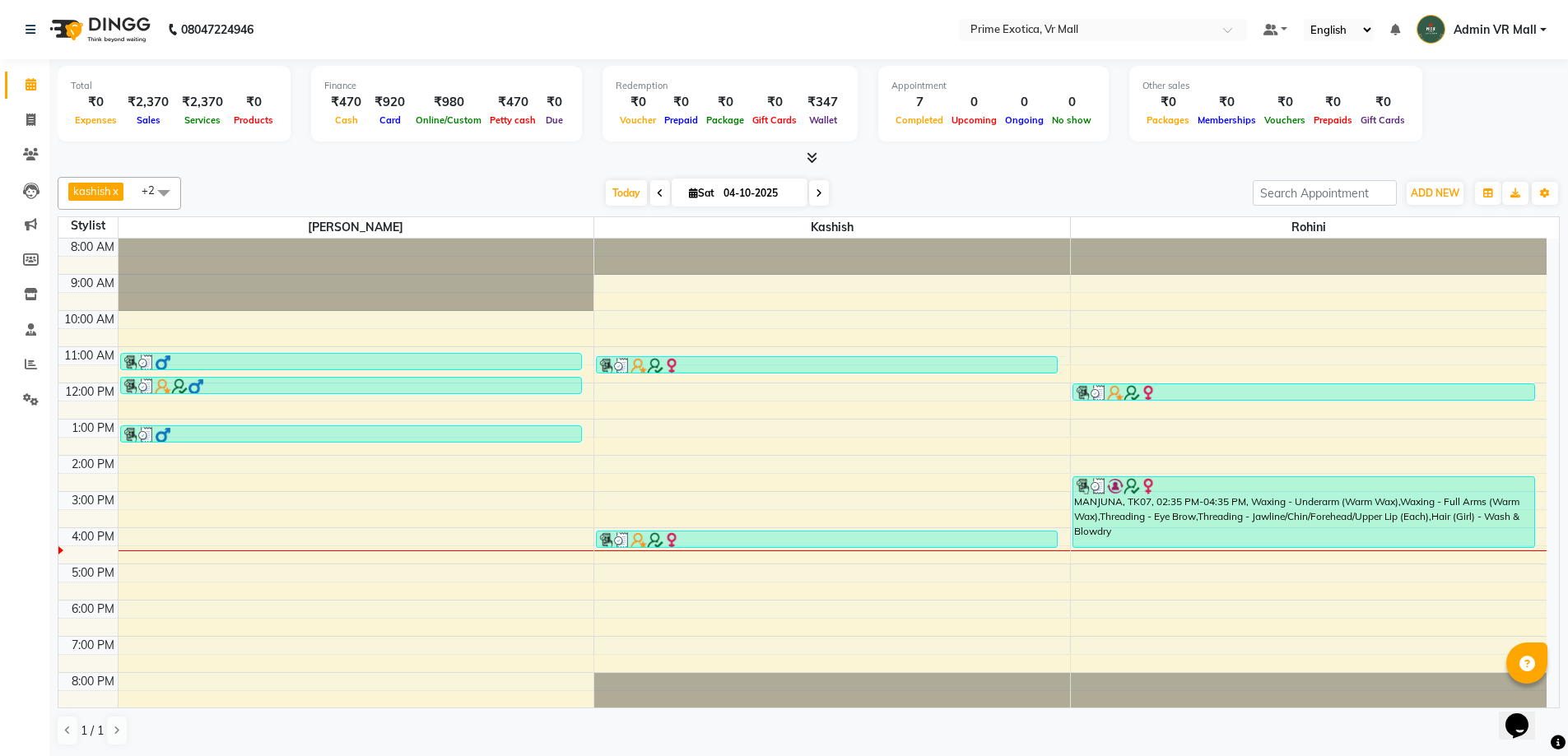
scroll to position [1, 0]
click at [12, 118] on link "Invoice" at bounding box center [25, 120] width 40 height 27
select select "service"
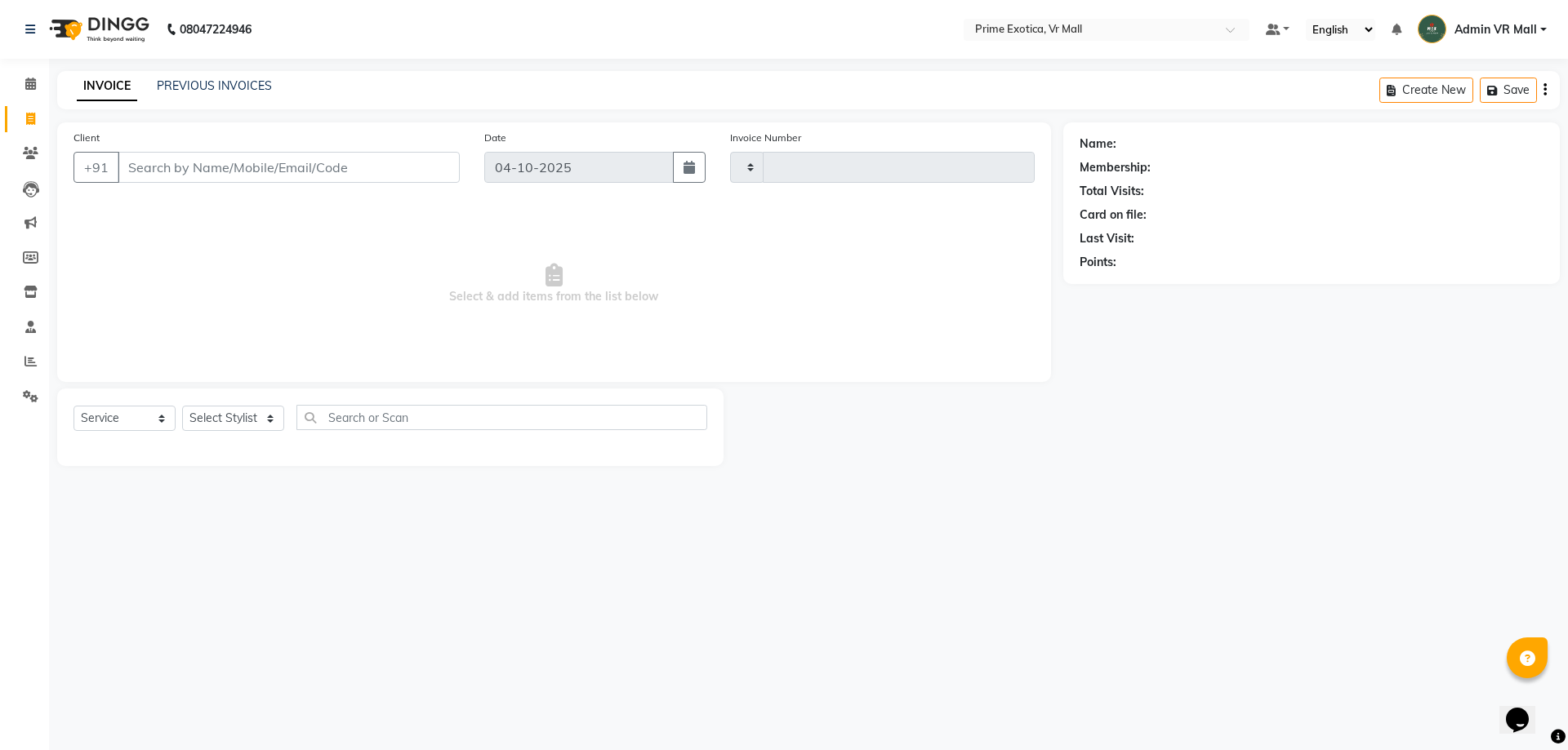
type input "1971"
select select "6077"
click at [18, 84] on span at bounding box center [30, 84] width 29 height 19
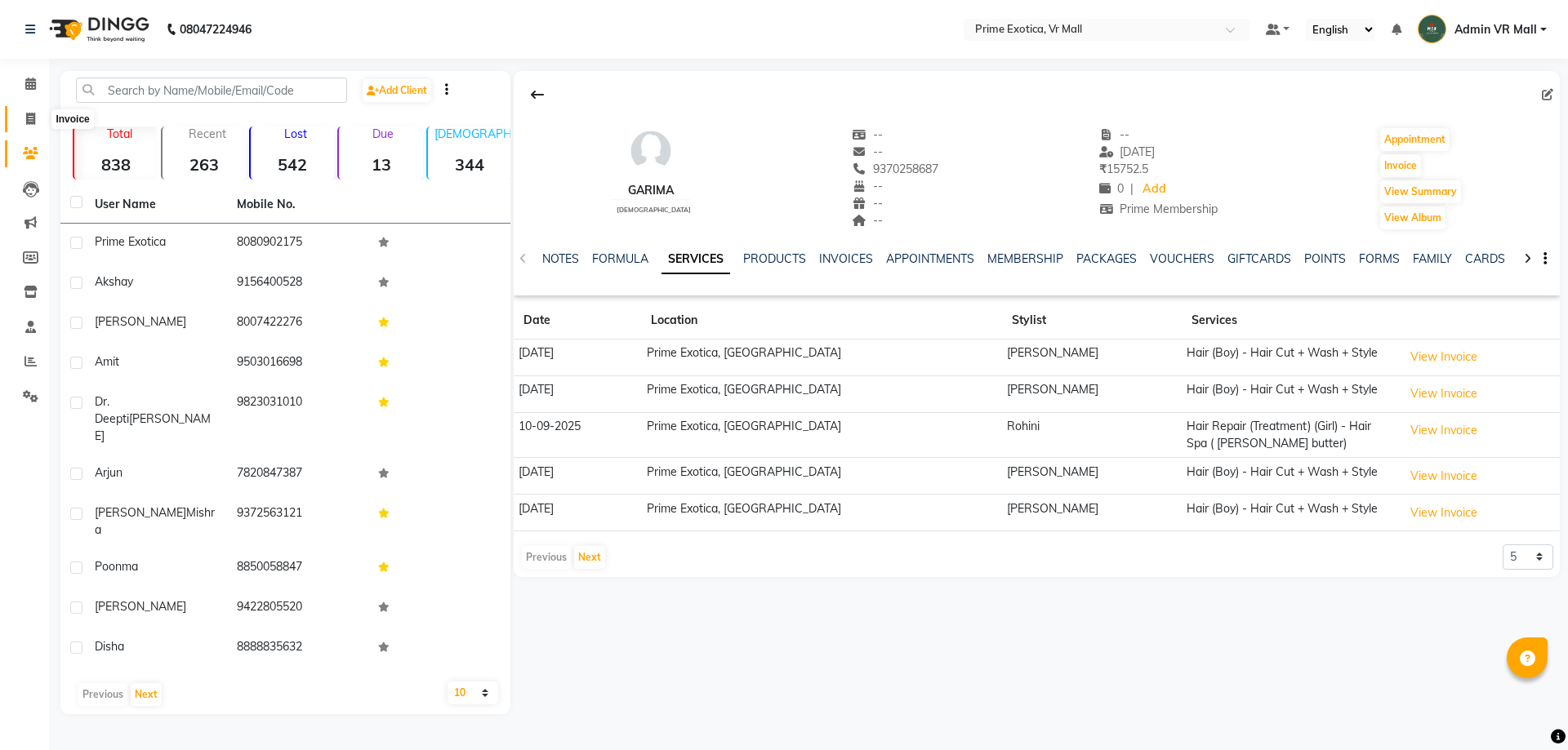
drag, startPoint x: 35, startPoint y: 121, endPoint x: 16, endPoint y: 120, distance: 19.0
click at [34, 122] on icon at bounding box center [30, 119] width 9 height 12
select select "service"
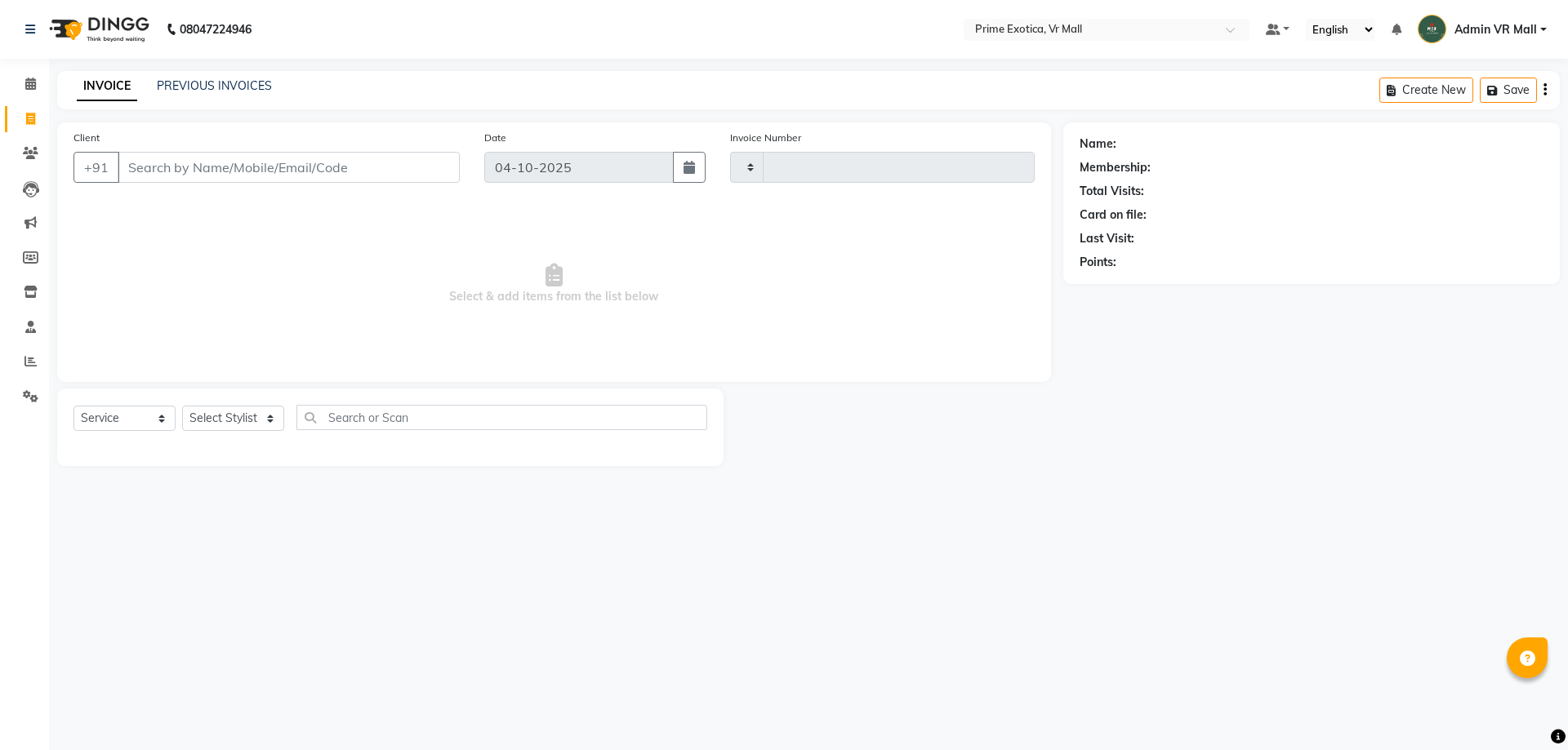
type input "1969"
select select "6077"
click at [233, 409] on select "Select Stylist [PERSON_NAME] Admin VR Mall [PERSON_NAME] [PERSON_NAME] Archana …" at bounding box center [233, 419] width 102 height 26
click at [233, 408] on select "Select Stylist [PERSON_NAME] Admin VR Mall [PERSON_NAME] [PERSON_NAME] Archana …" at bounding box center [233, 419] width 102 height 26
click at [219, 421] on select "Select Stylist [PERSON_NAME] Admin VR Mall [PERSON_NAME] [PERSON_NAME] Archana …" at bounding box center [233, 419] width 102 height 26
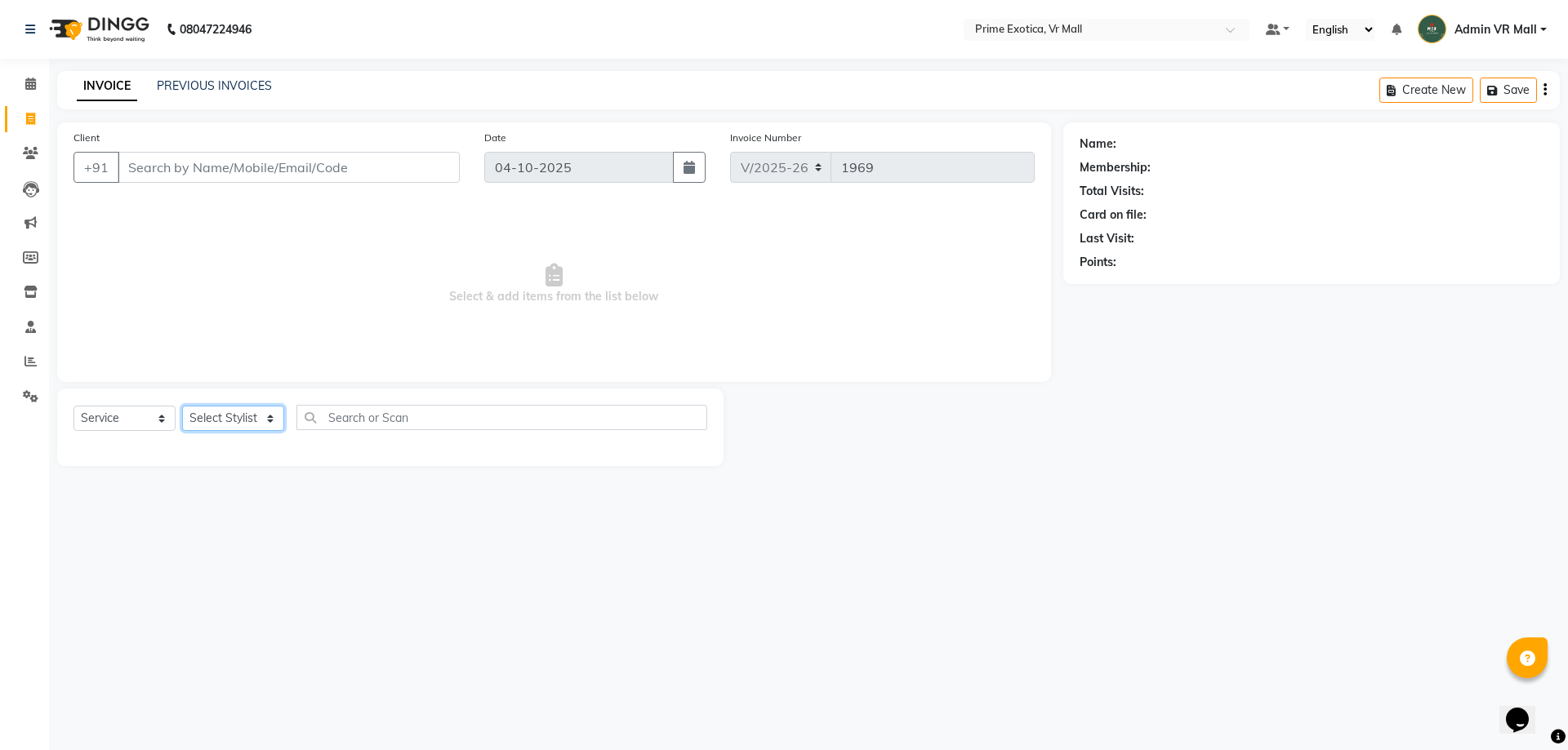
select select "65217"
click at [183, 406] on select "Select Stylist [PERSON_NAME] Admin VR Mall [PERSON_NAME] [PERSON_NAME] Archana …" at bounding box center [233, 419] width 102 height 26
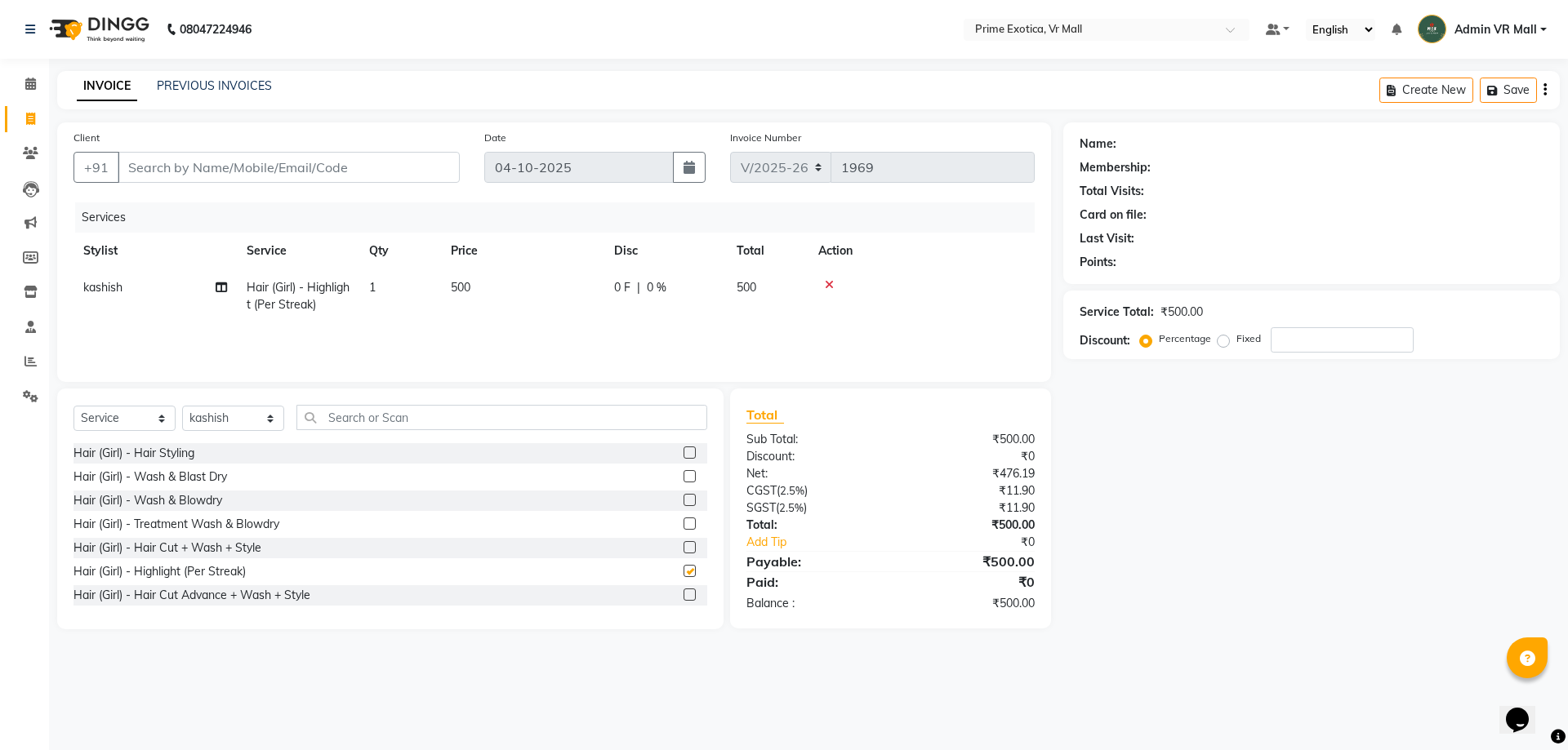
checkbox input "false"
click at [835, 289] on div at bounding box center [922, 285] width 206 height 12
click at [828, 285] on icon at bounding box center [829, 285] width 9 height 12
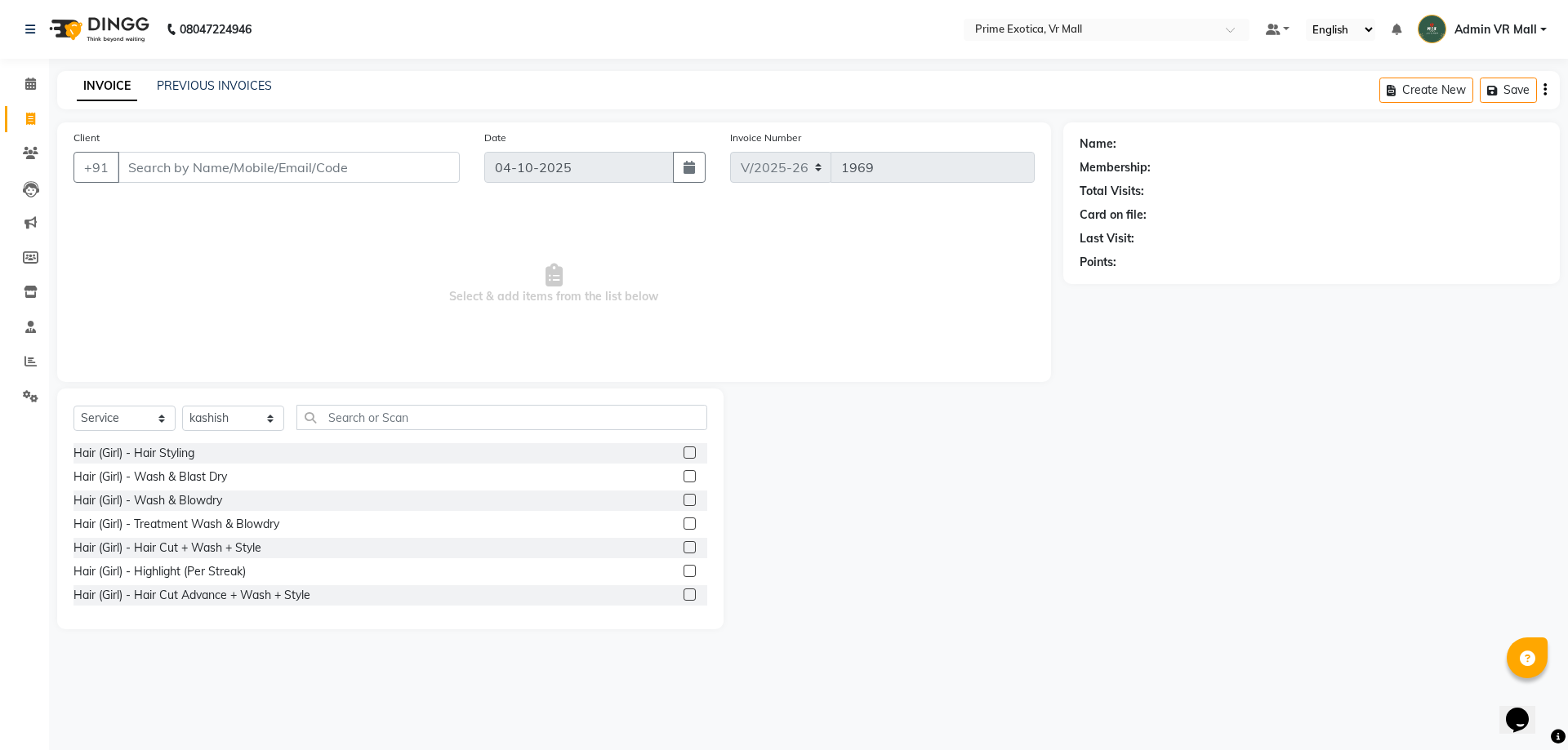
click at [684, 479] on label at bounding box center [690, 476] width 12 height 12
click at [684, 479] on input "checkbox" at bounding box center [689, 477] width 11 height 11
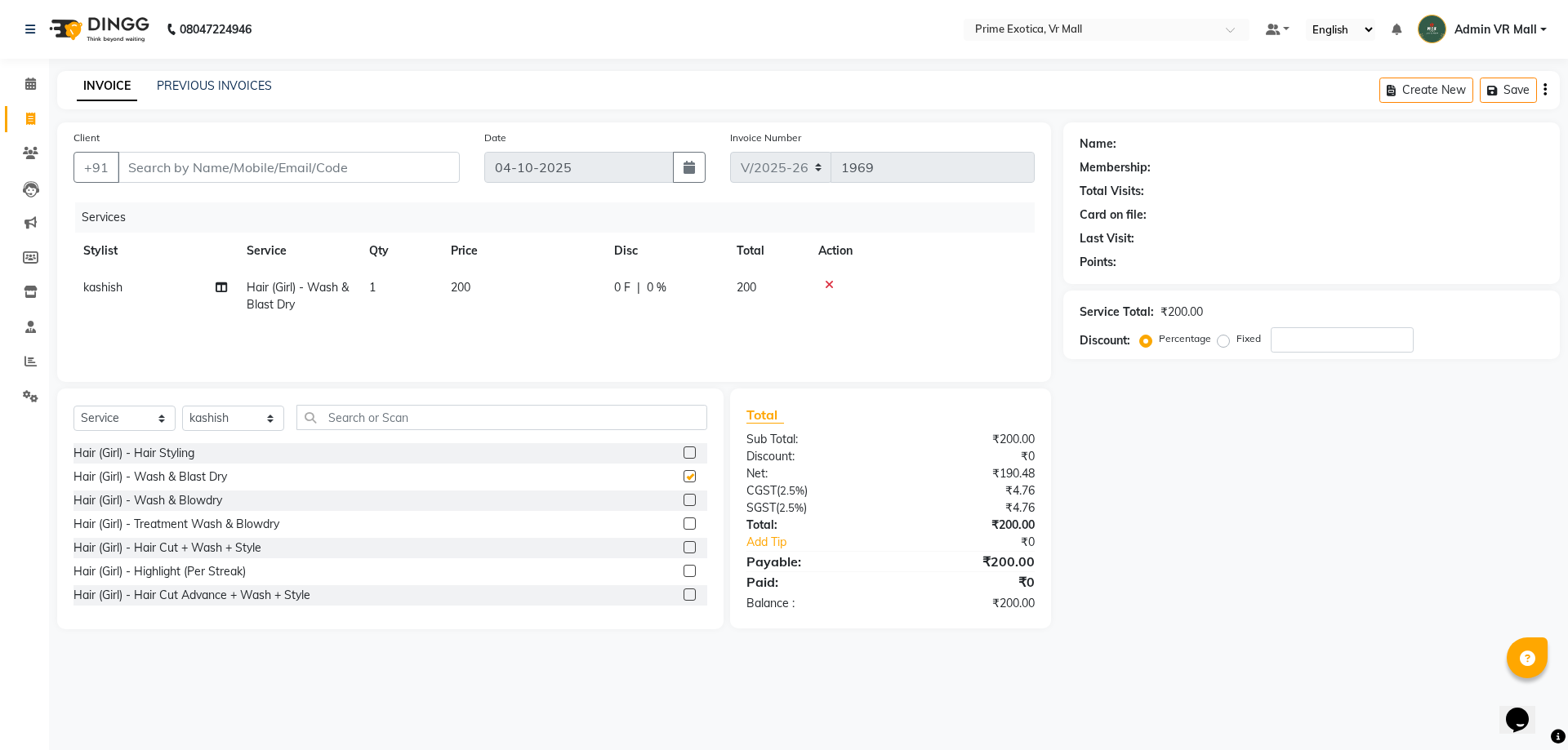
checkbox input "false"
click at [152, 171] on input "Client" at bounding box center [289, 167] width 342 height 31
click at [152, 173] on input "Client" at bounding box center [289, 167] width 342 height 31
type input "7"
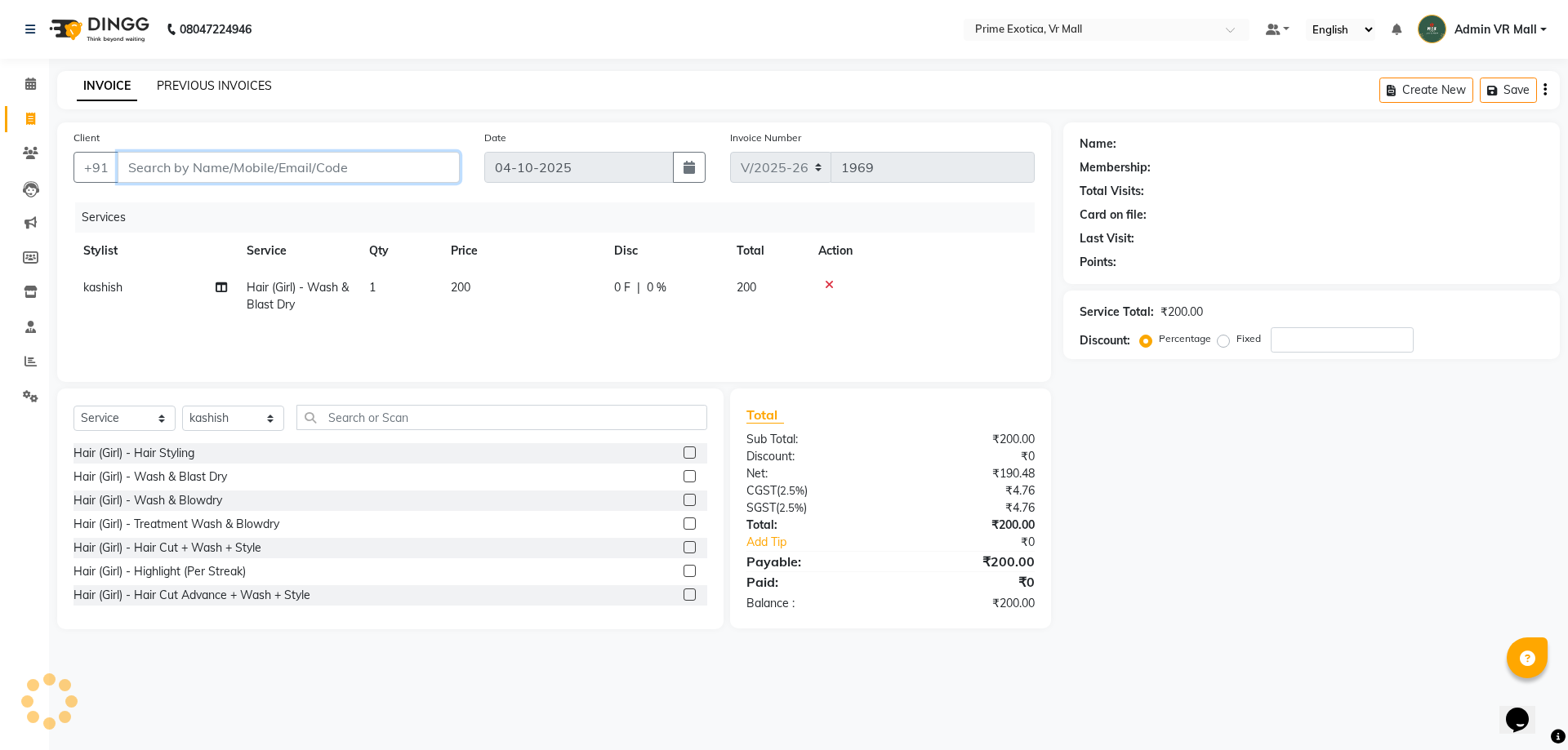
type input "0"
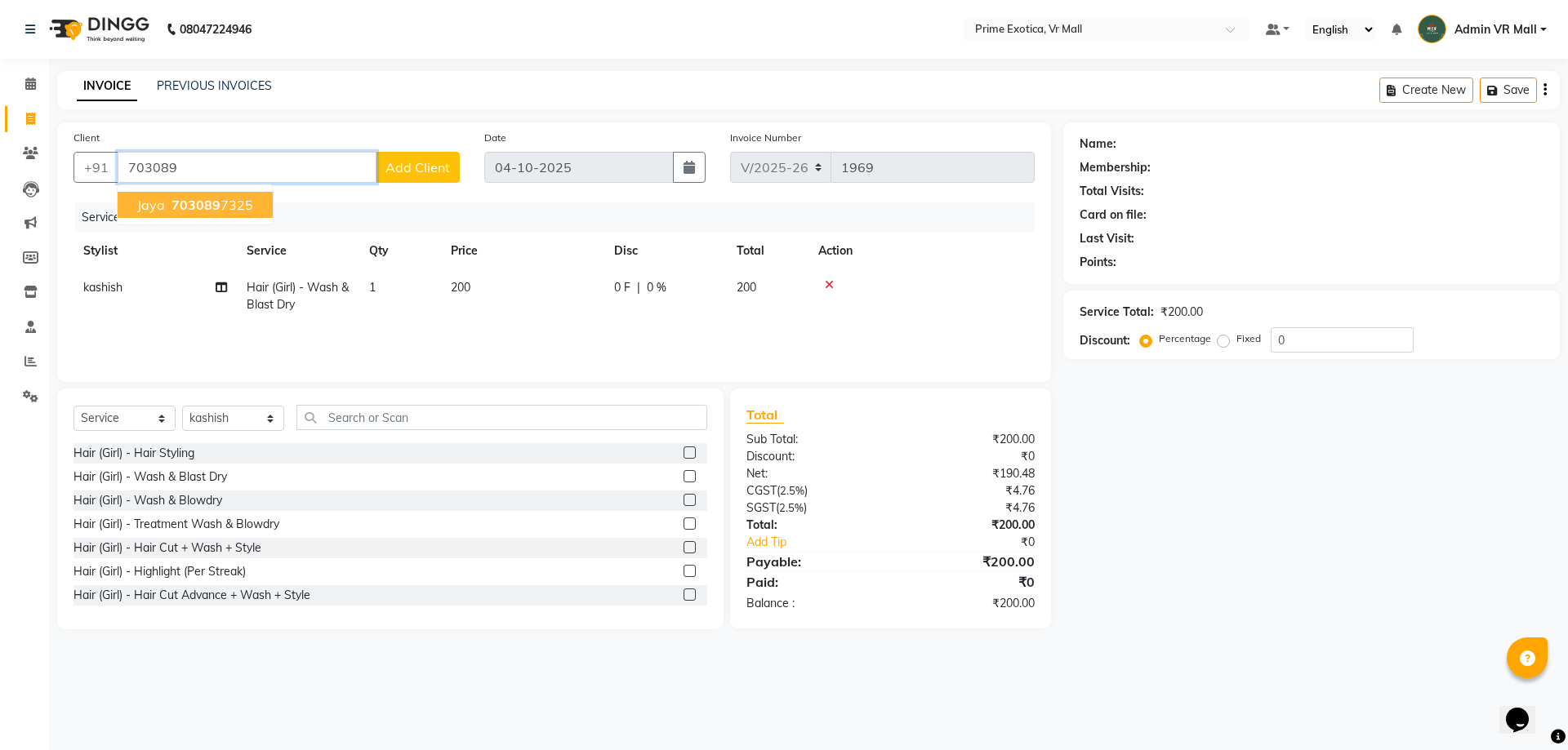
click at [196, 201] on span "703089" at bounding box center [196, 204] width 49 height 16
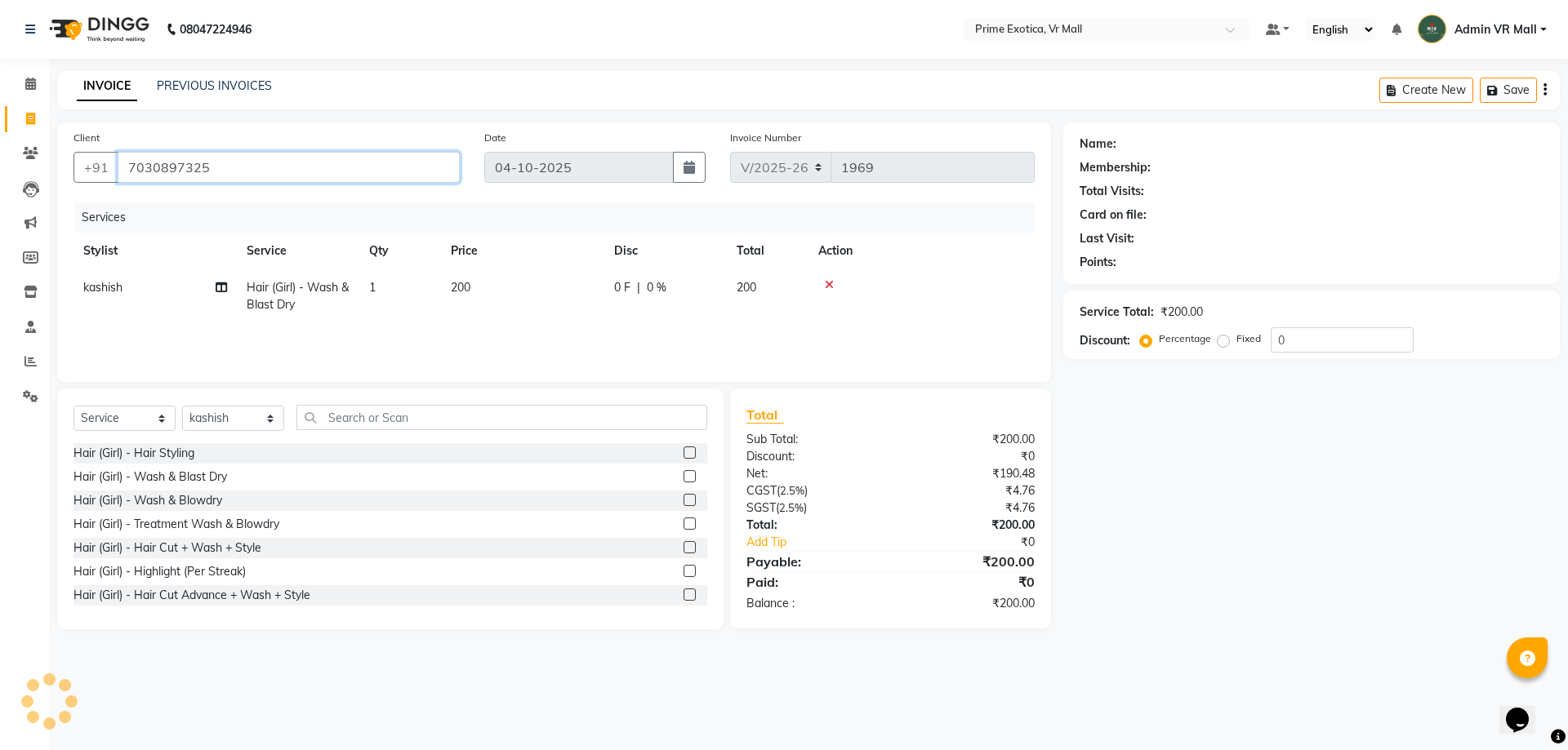
type input "7030897325"
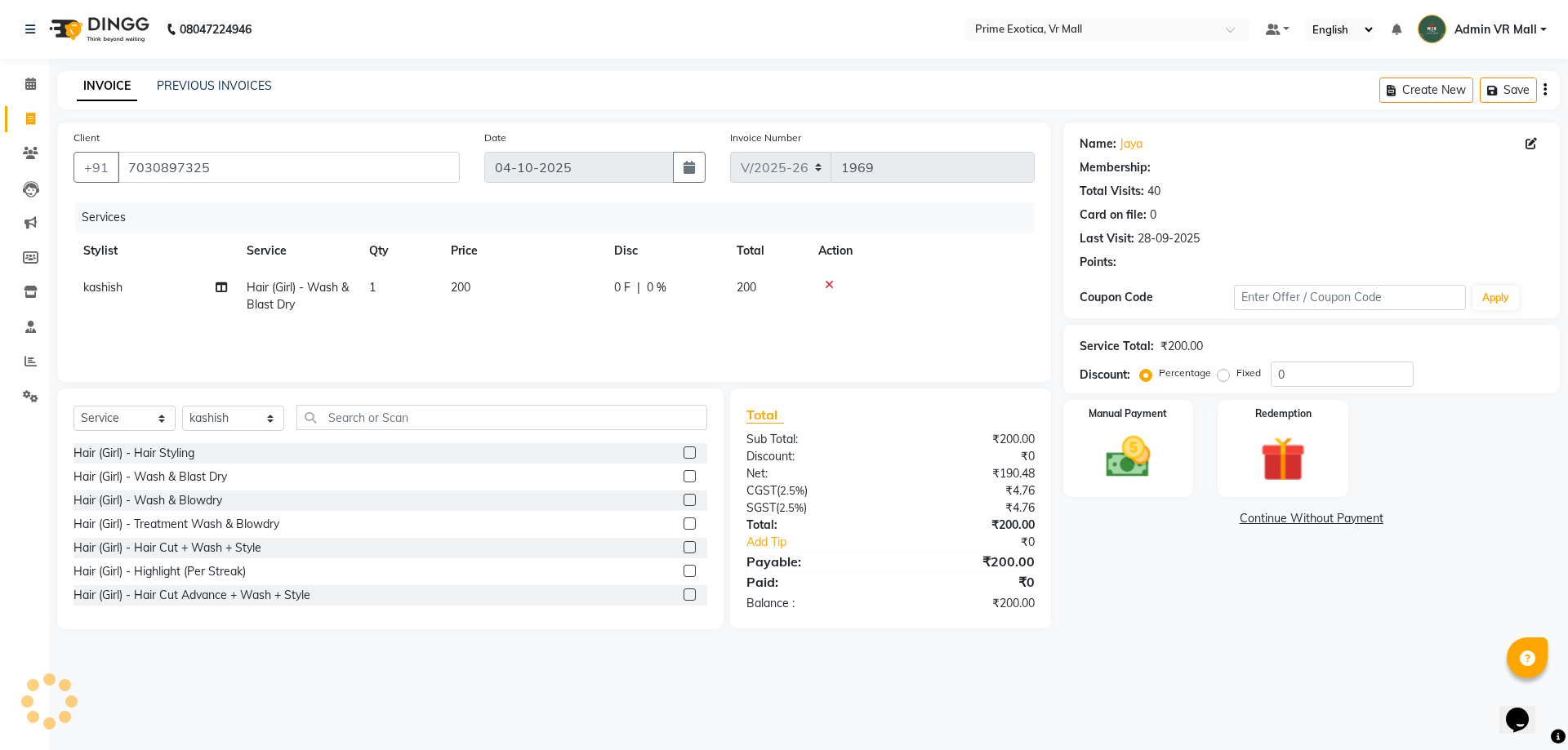
select select "1: Object"
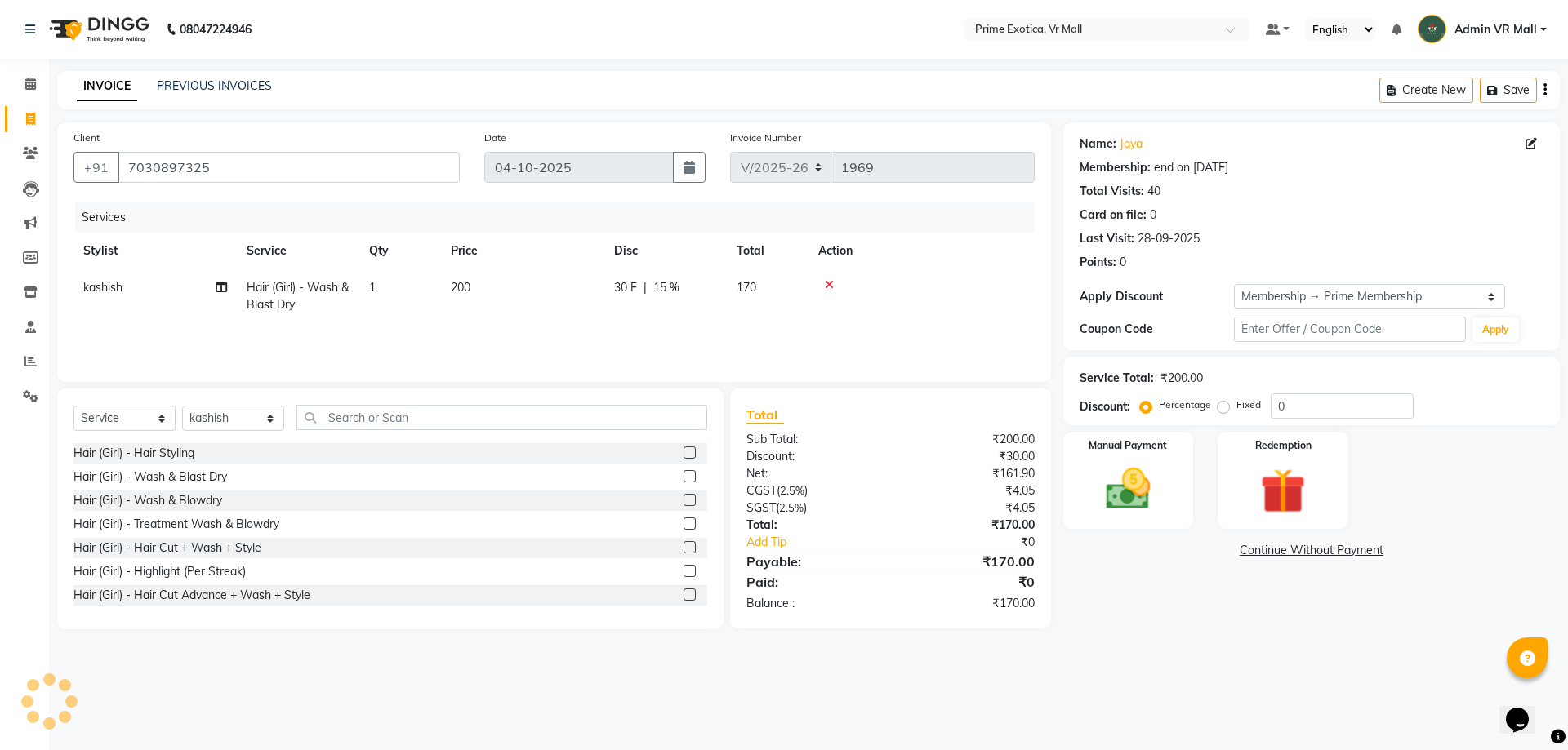
type input "15"
click at [1137, 513] on img at bounding box center [1128, 489] width 76 height 54
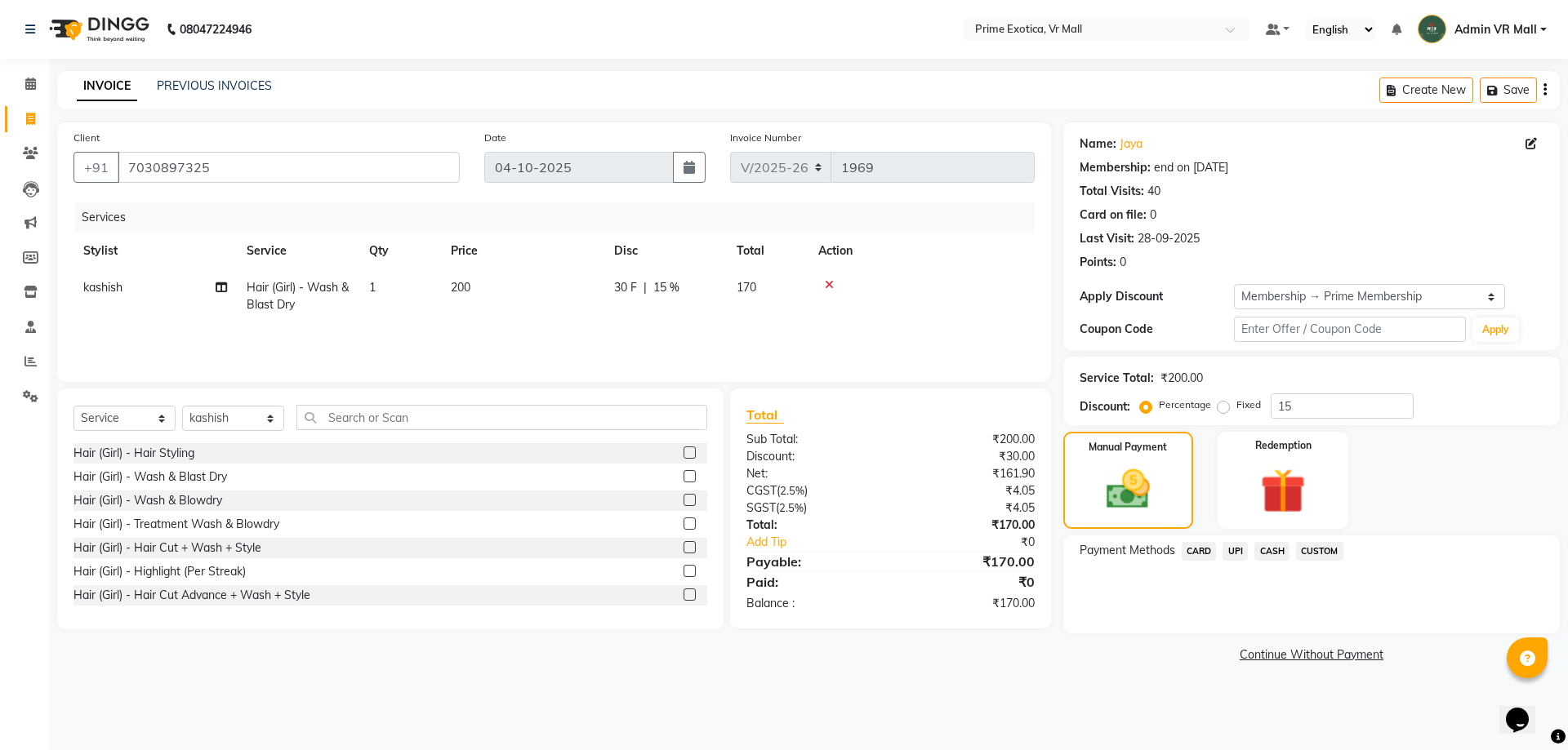
click at [1235, 550] on span "UPI" at bounding box center [1236, 551] width 26 height 19
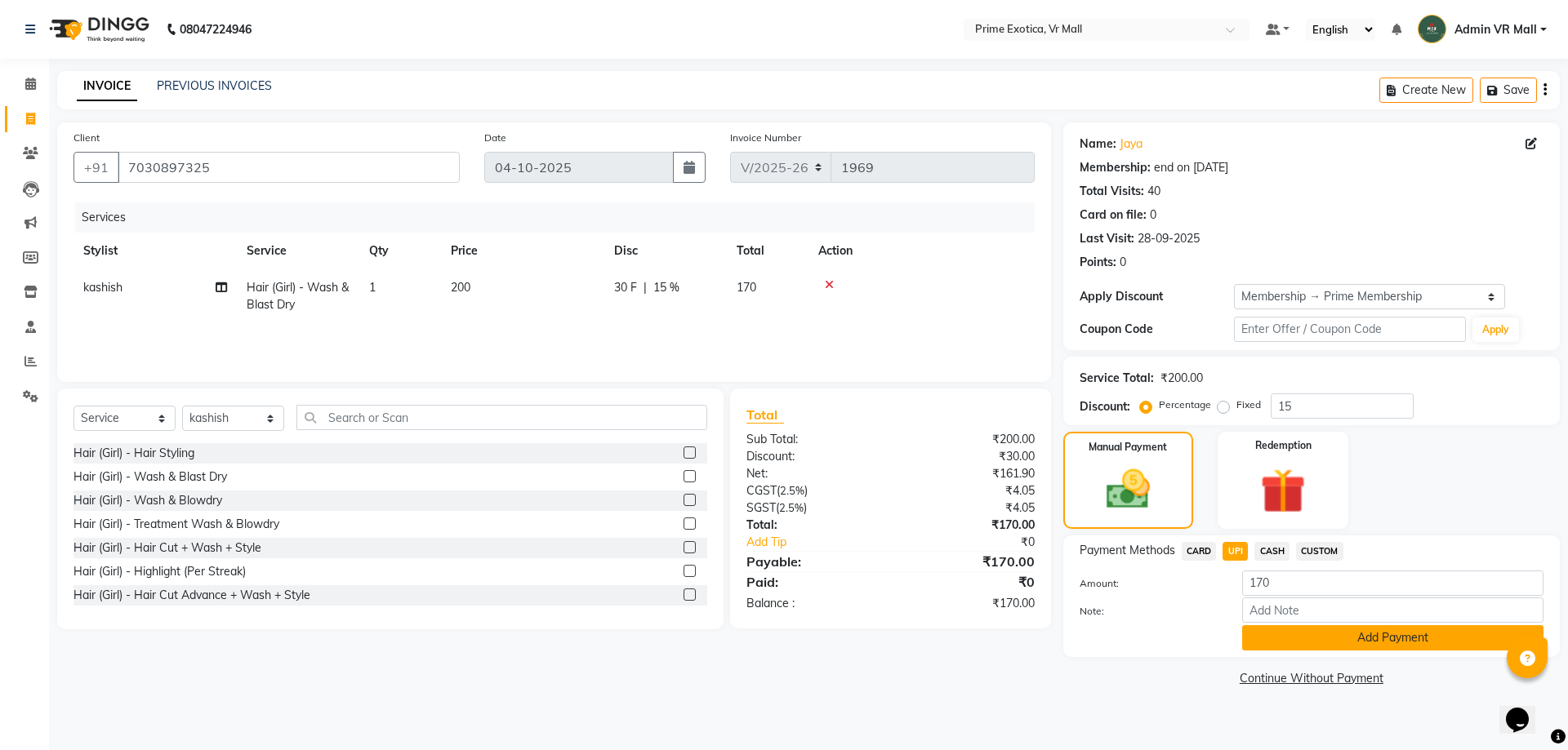
click at [1318, 639] on button "Add Payment" at bounding box center [1393, 638] width 302 height 26
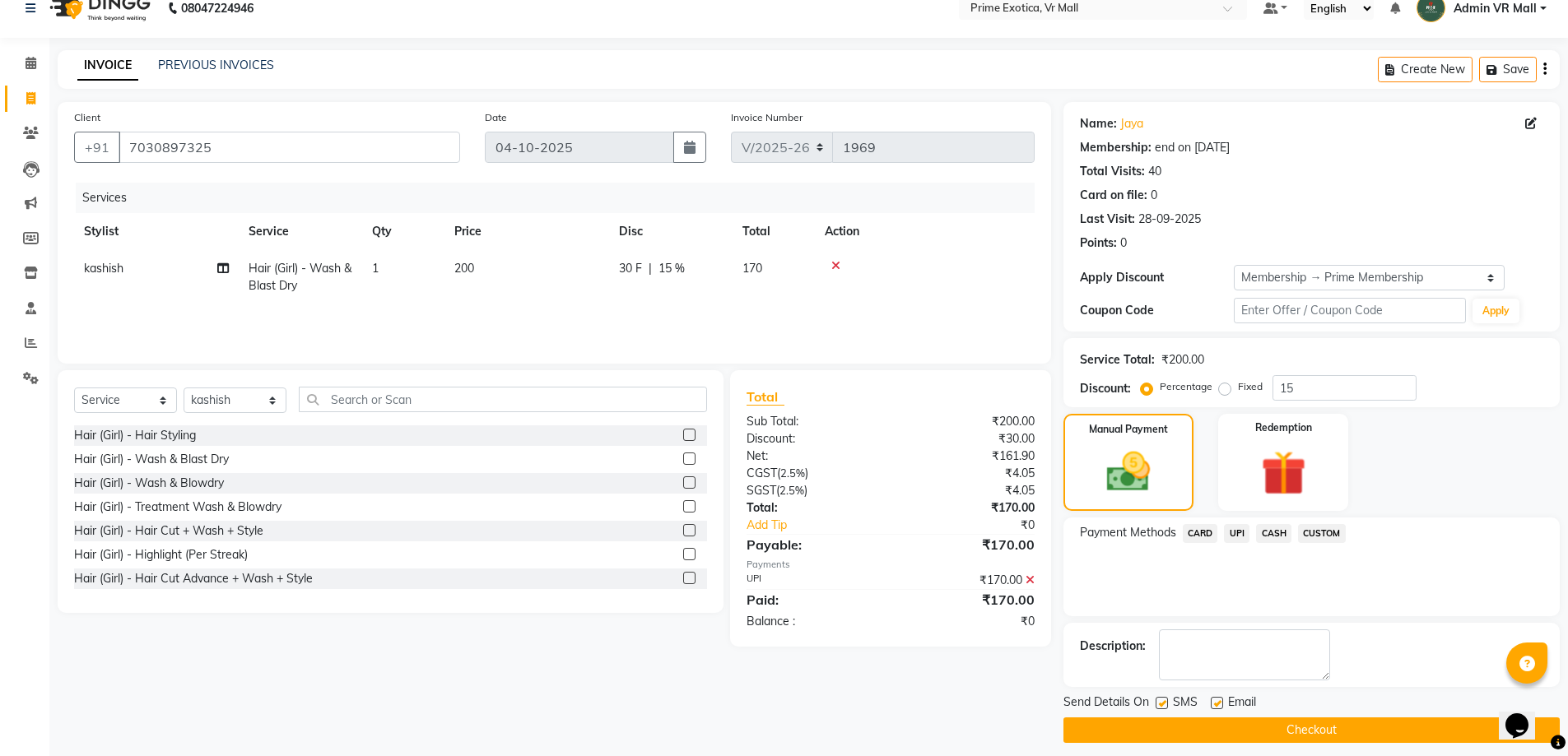
scroll to position [33, 0]
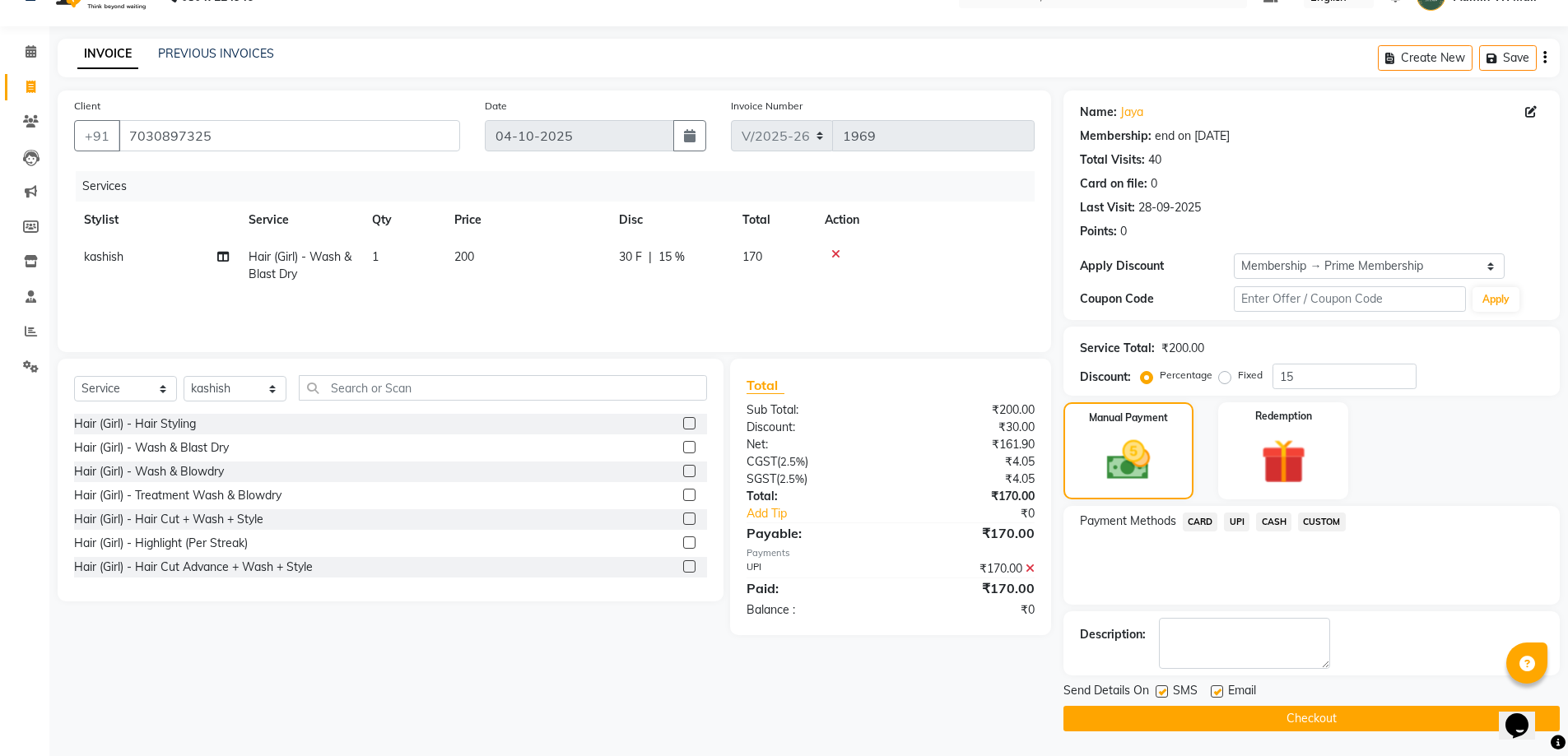
click at [1305, 727] on button "Checkout" at bounding box center [1311, 719] width 496 height 26
